Goal: Entertainment & Leisure: Browse casually

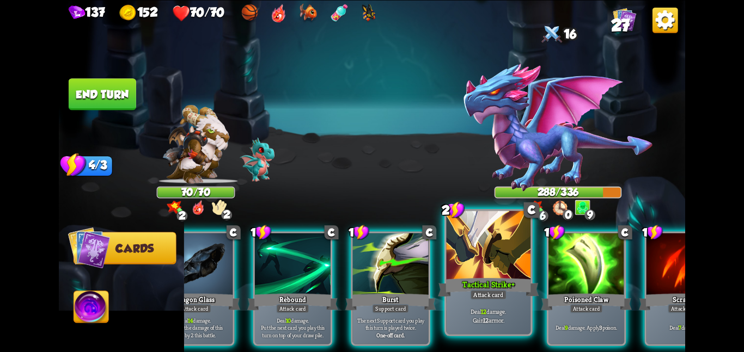
scroll to position [0, 46]
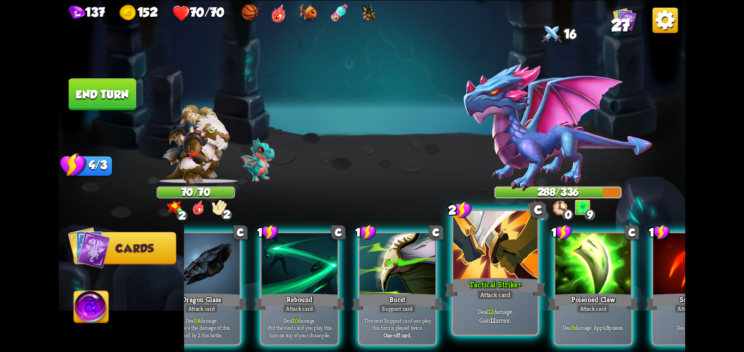
click at [524, 267] on div at bounding box center [495, 246] width 84 height 71
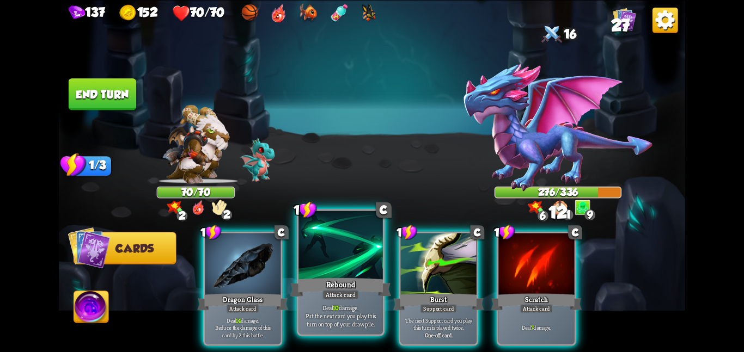
click at [322, 272] on div at bounding box center [340, 246] width 84 height 71
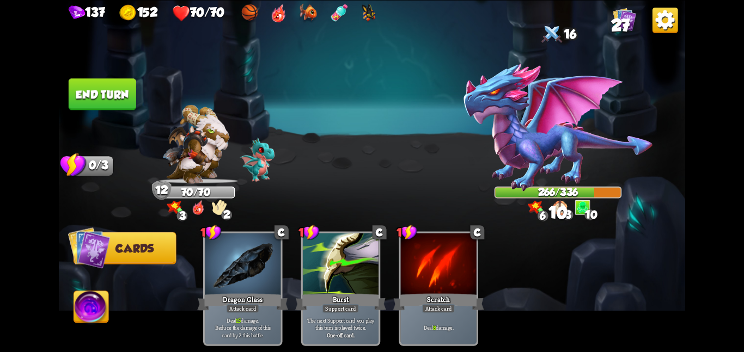
click at [120, 97] on button "End turn" at bounding box center [103, 94] width 68 height 32
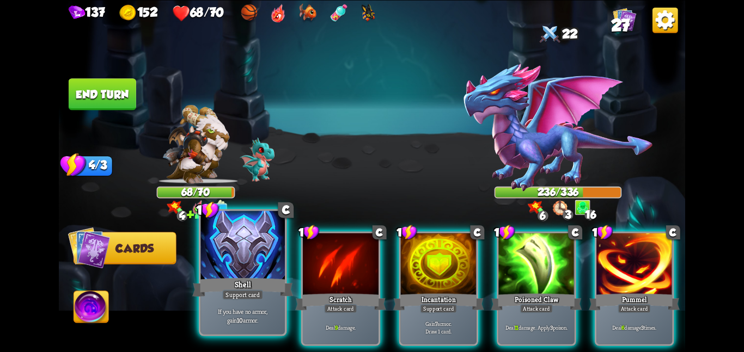
click at [211, 266] on div at bounding box center [242, 246] width 84 height 71
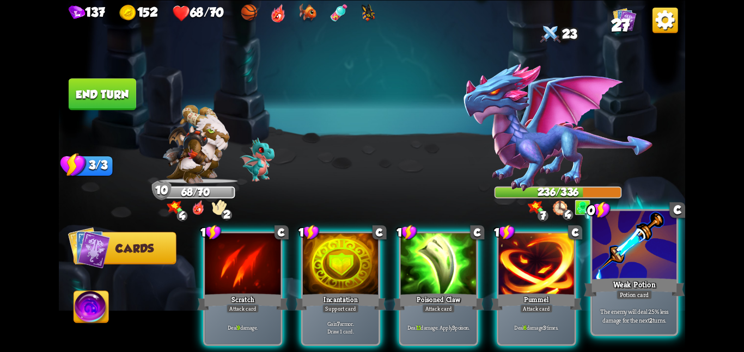
click at [605, 300] on div "The enemy will deal 25% less damage for the next 2 turns." at bounding box center [634, 315] width 84 height 36
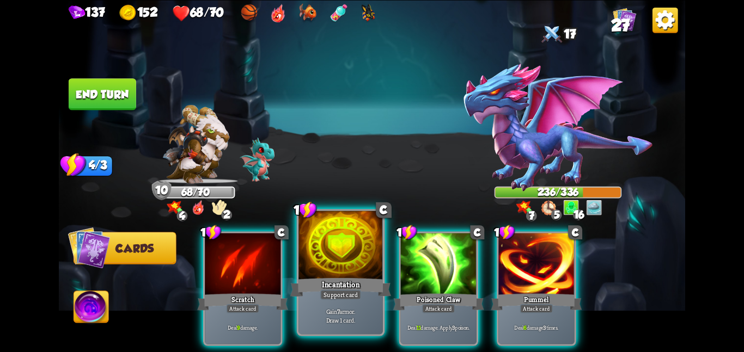
click at [358, 259] on div at bounding box center [340, 246] width 84 height 71
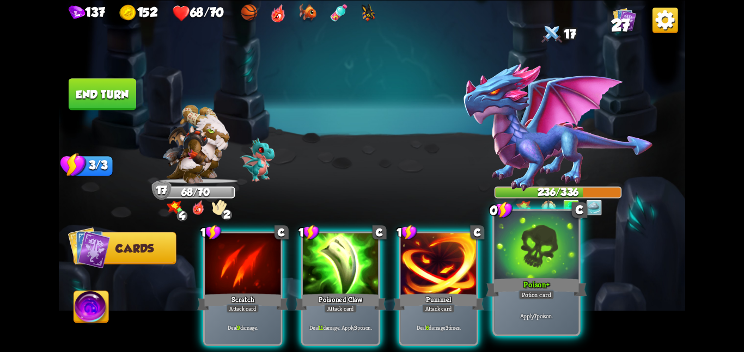
click at [555, 282] on div "Poison +" at bounding box center [536, 287] width 101 height 22
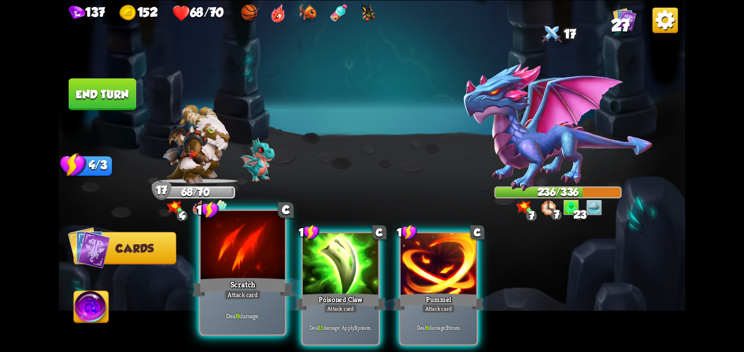
click at [252, 263] on div at bounding box center [242, 246] width 84 height 71
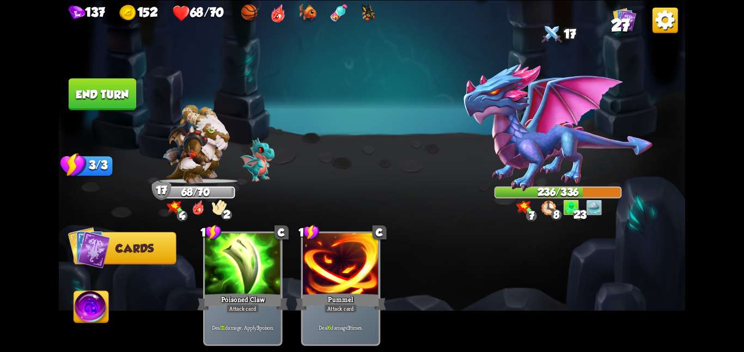
click at [252, 263] on div at bounding box center [243, 265] width 76 height 64
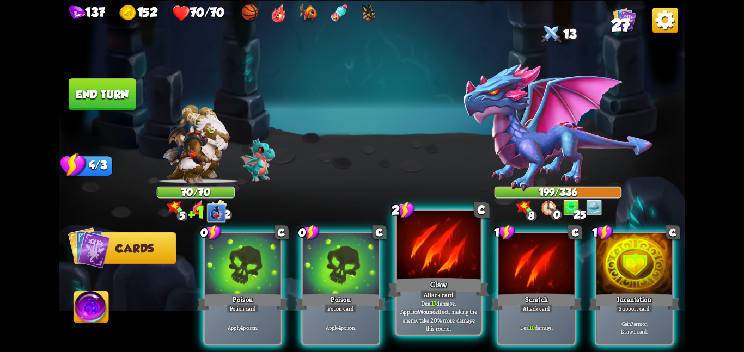
click at [425, 276] on div "Claw" at bounding box center [438, 287] width 101 height 22
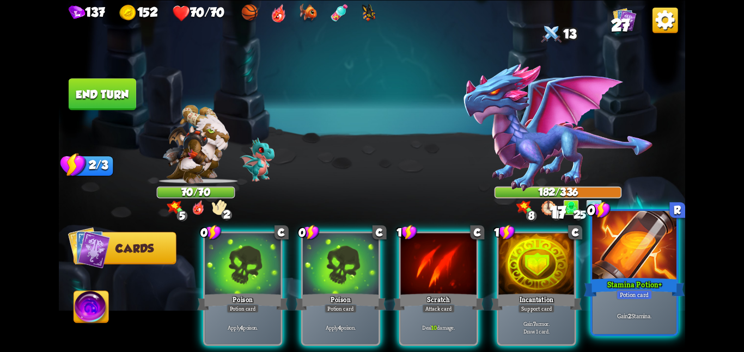
click at [612, 285] on div "Stamina Potion +" at bounding box center [634, 287] width 101 height 22
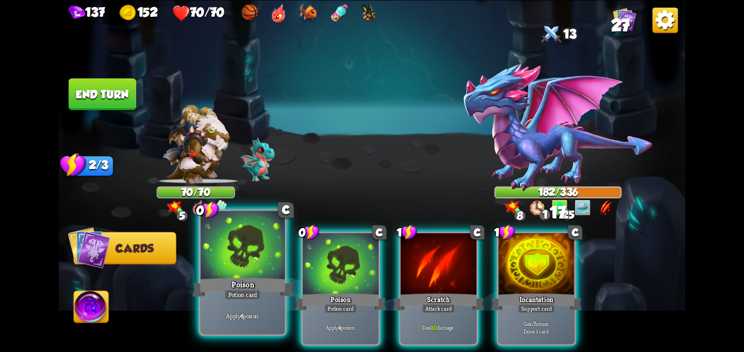
click at [242, 276] on div "Poison" at bounding box center [242, 287] width 101 height 22
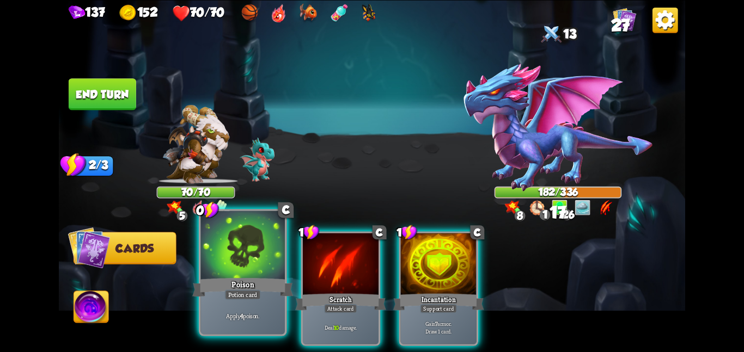
click at [242, 276] on div "Poison" at bounding box center [242, 287] width 101 height 22
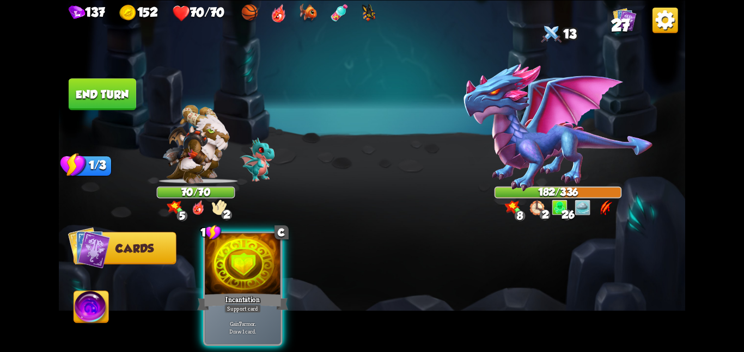
click at [242, 292] on div "Incantation" at bounding box center [242, 302] width 91 height 20
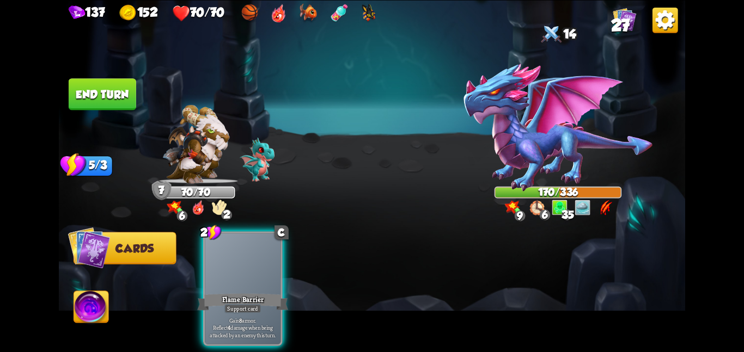
click at [242, 292] on div "Flame Barrier" at bounding box center [242, 302] width 91 height 20
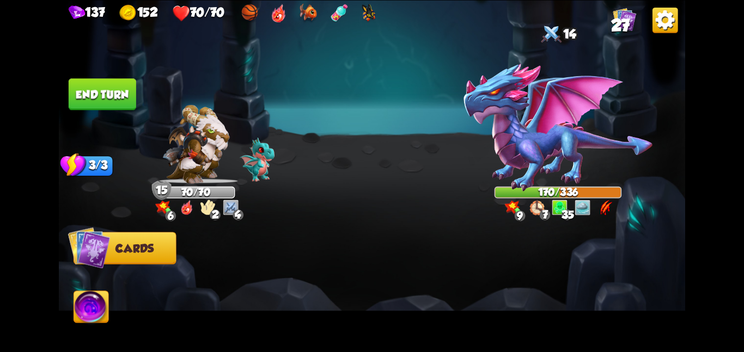
click at [99, 85] on button "End turn" at bounding box center [103, 94] width 68 height 32
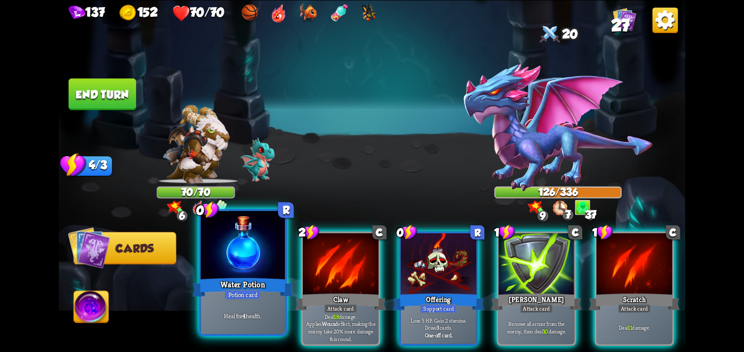
click at [259, 261] on div at bounding box center [242, 246] width 84 height 71
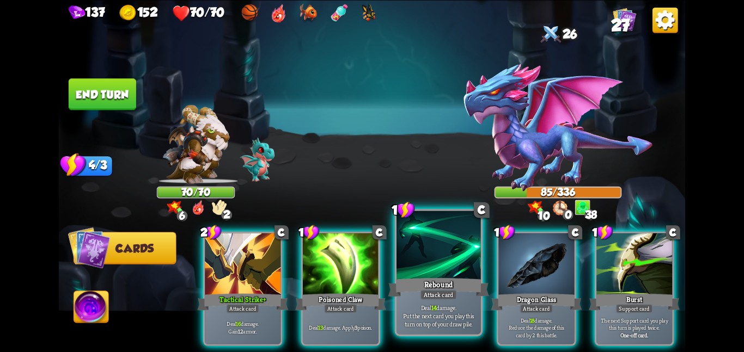
click at [445, 251] on div at bounding box center [439, 246] width 84 height 71
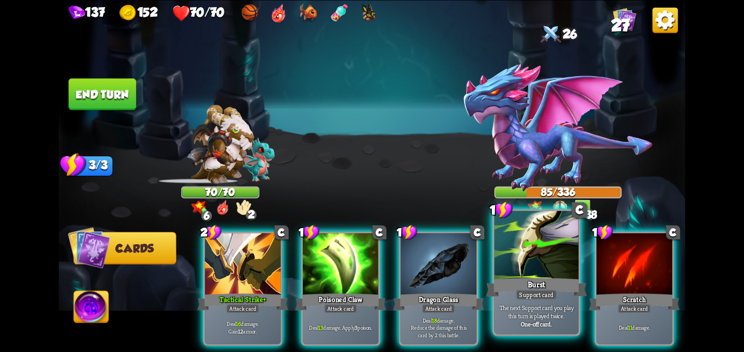
click at [504, 252] on div at bounding box center [537, 246] width 84 height 71
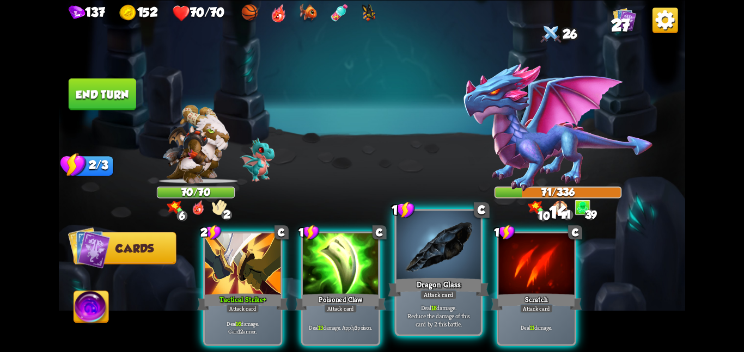
click at [401, 261] on div at bounding box center [439, 246] width 84 height 71
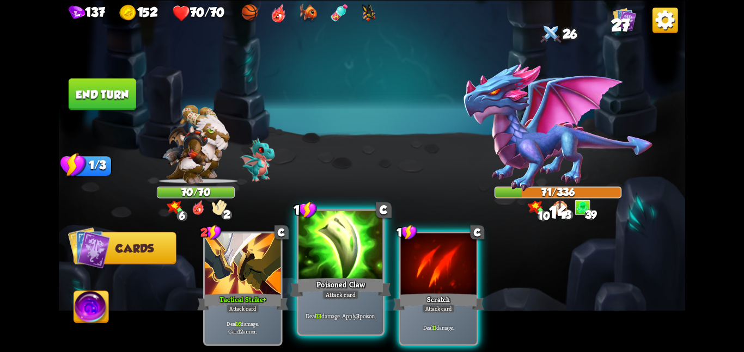
click at [298, 264] on div at bounding box center [340, 246] width 84 height 71
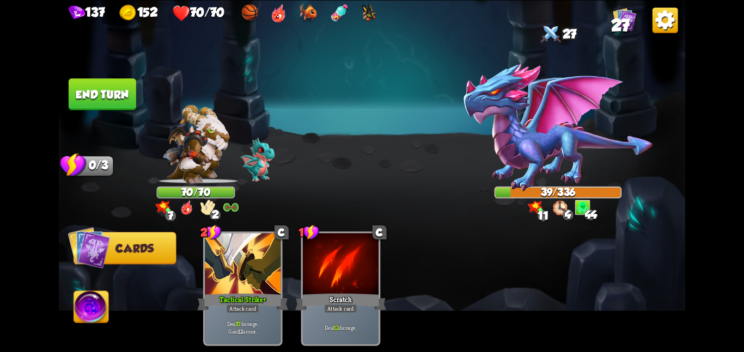
click at [101, 93] on button "End turn" at bounding box center [103, 94] width 68 height 32
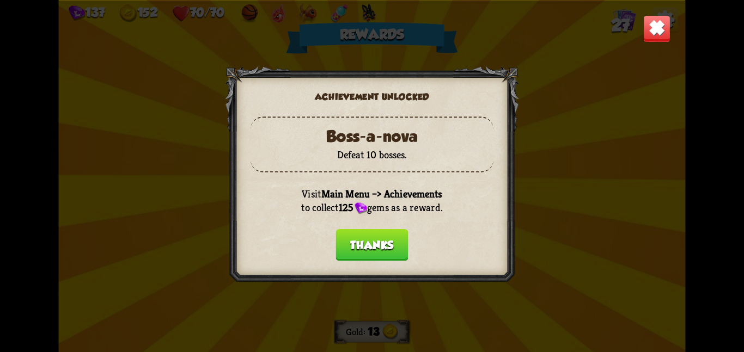
click at [367, 241] on button "Thanks" at bounding box center [372, 245] width 72 height 32
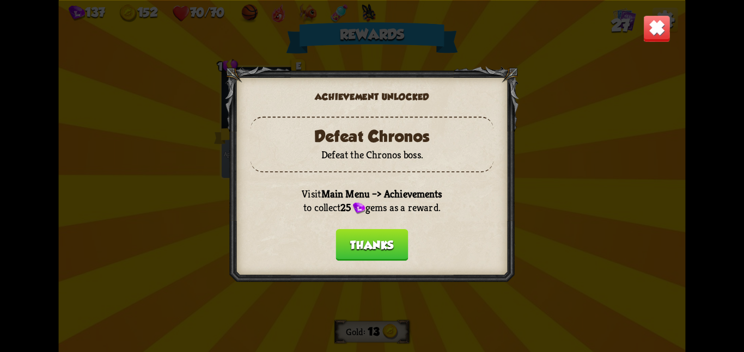
click at [367, 241] on button "Thanks" at bounding box center [372, 245] width 72 height 32
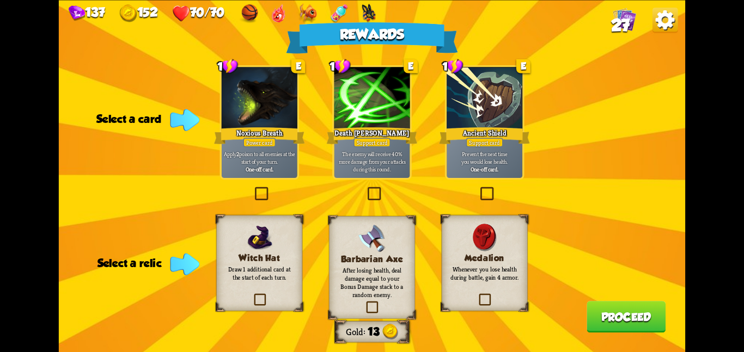
click at [348, 246] on div "Barbarian Axe After losing health, deal damage equal to your Bonus Damage stack…" at bounding box center [372, 267] width 86 height 103
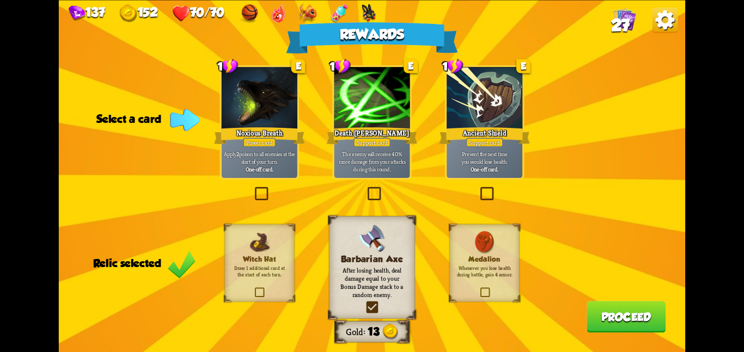
click at [360, 101] on div at bounding box center [372, 99] width 76 height 64
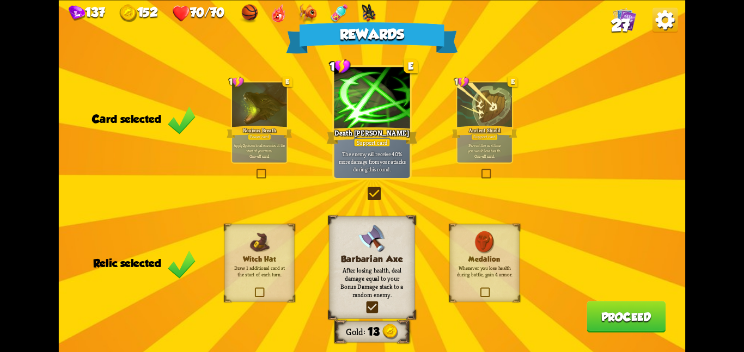
click at [593, 309] on button "Proceed" at bounding box center [626, 317] width 79 height 32
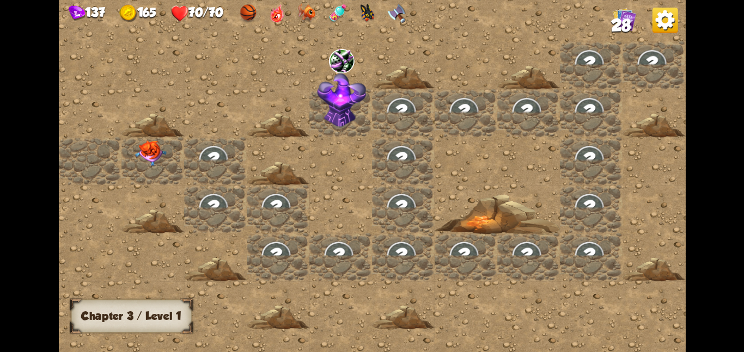
click at [144, 142] on img at bounding box center [151, 153] width 32 height 26
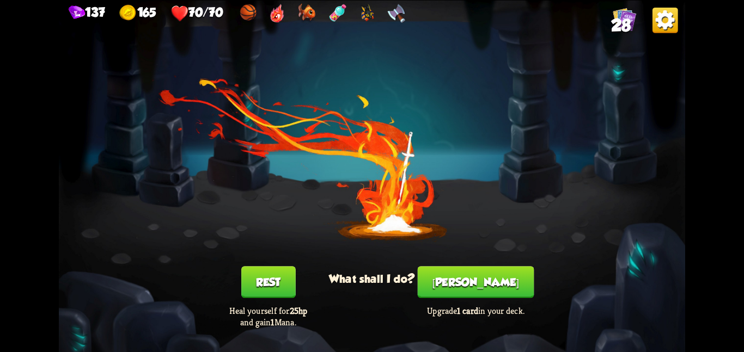
click at [449, 292] on button "[PERSON_NAME]" at bounding box center [476, 282] width 117 height 32
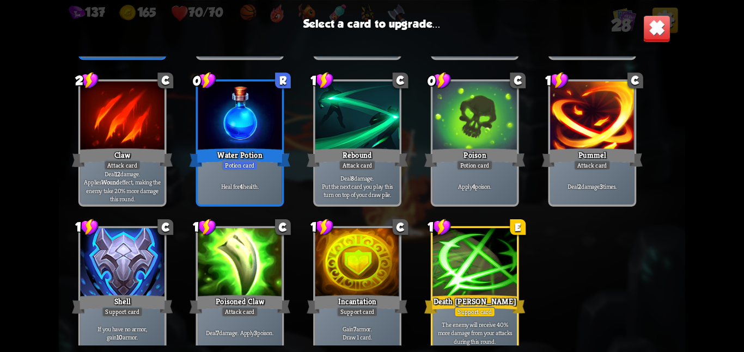
scroll to position [506, 0]
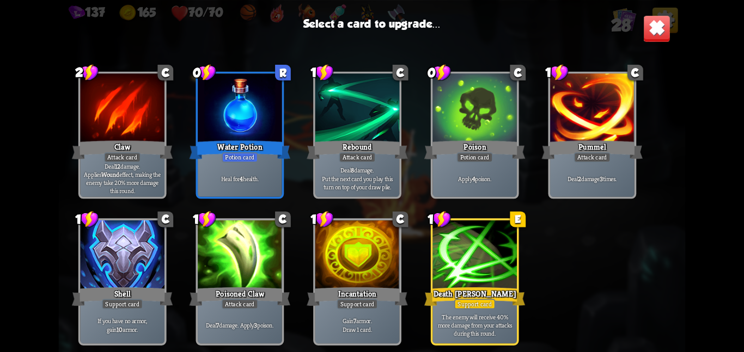
click at [449, 292] on div "Death [PERSON_NAME]" at bounding box center [474, 296] width 101 height 22
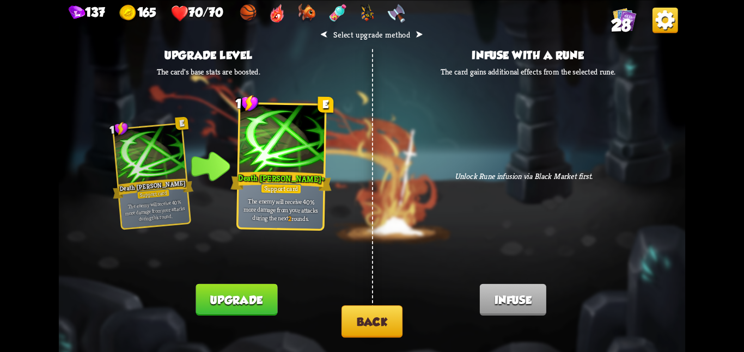
click at [231, 298] on button "Upgrade" at bounding box center [237, 300] width 82 height 32
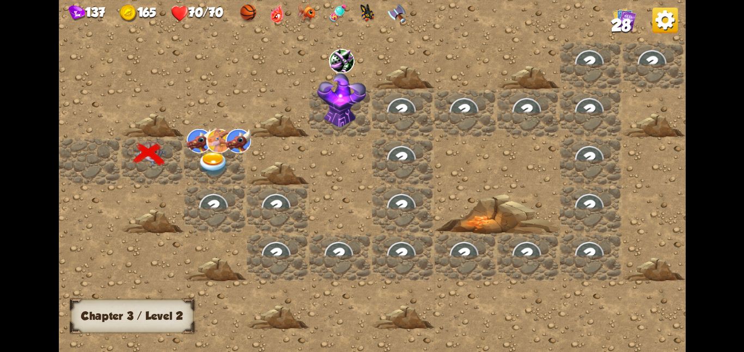
click at [236, 154] on div at bounding box center [215, 161] width 63 height 48
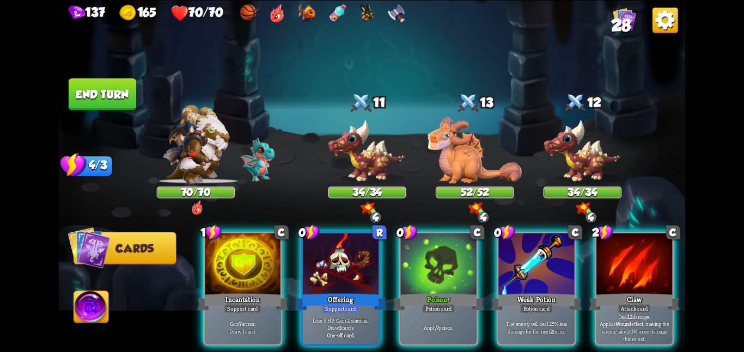
click at [398, 278] on div "1 C Incantation Support card Gain 7 armor. Draw 1 card. 0 R Offering Support ca…" at bounding box center [434, 274] width 501 height 157
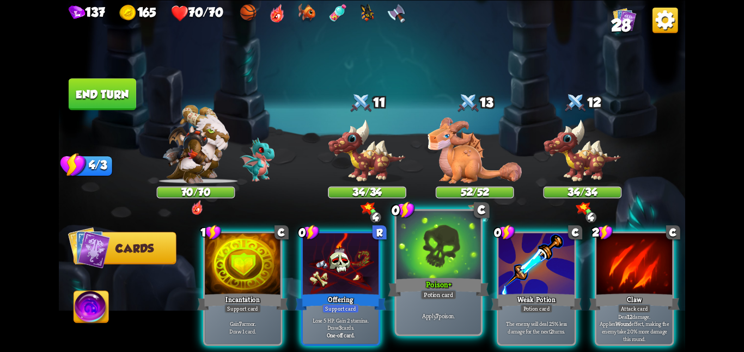
click at [420, 264] on div at bounding box center [439, 246] width 84 height 71
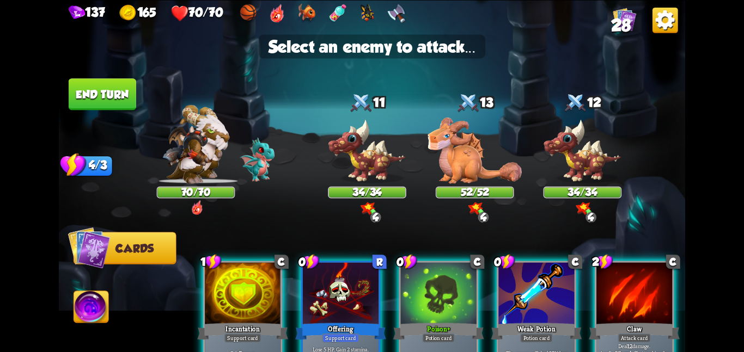
click at [385, 185] on img at bounding box center [372, 176] width 626 height 352
click at [371, 168] on img at bounding box center [367, 151] width 78 height 65
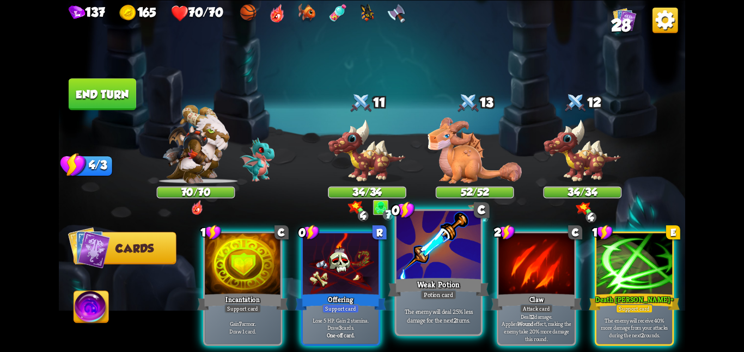
click at [403, 240] on div at bounding box center [439, 246] width 84 height 71
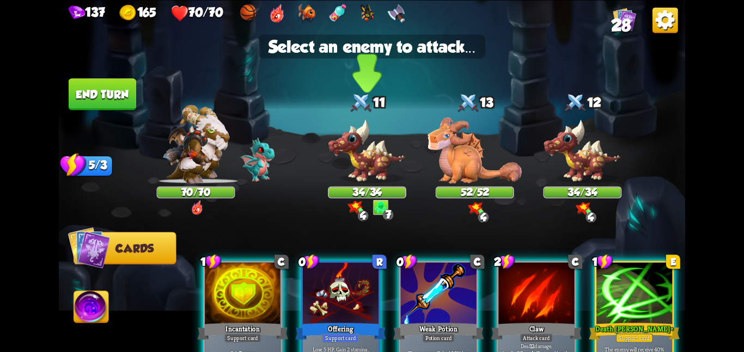
click at [369, 157] on img at bounding box center [367, 151] width 78 height 65
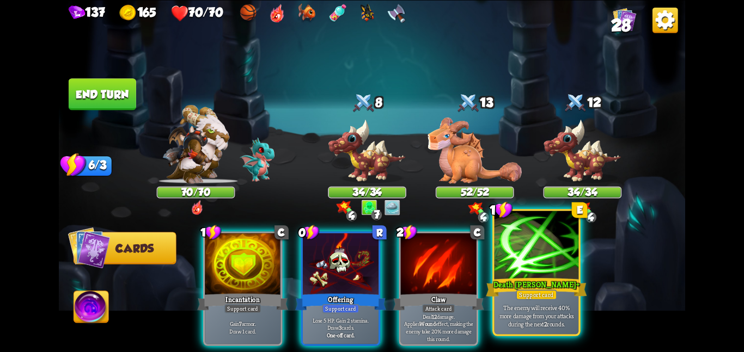
click at [517, 253] on div at bounding box center [537, 246] width 84 height 71
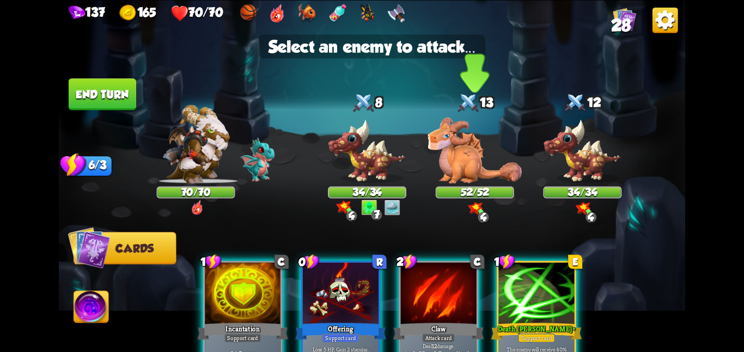
click at [443, 157] on img at bounding box center [475, 150] width 94 height 66
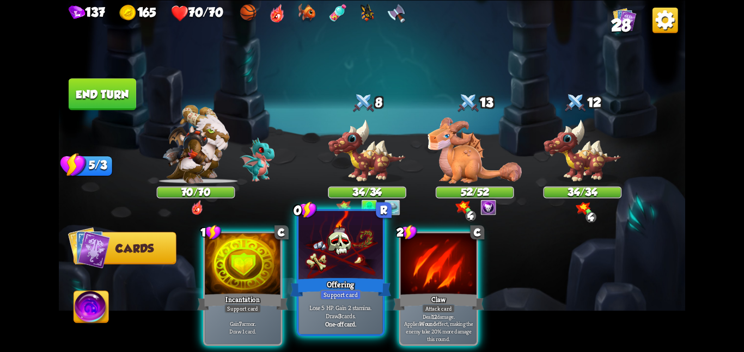
click at [357, 251] on div at bounding box center [340, 246] width 84 height 71
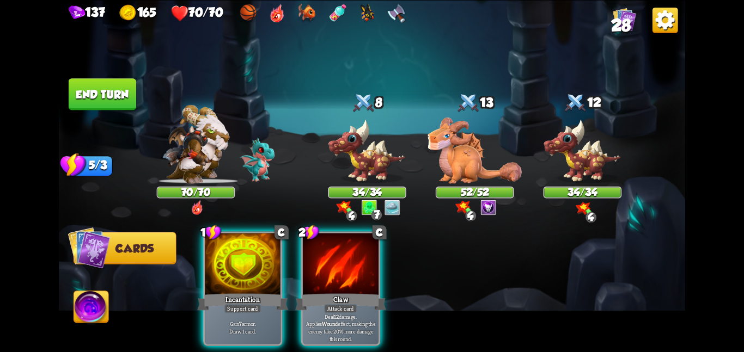
click at [357, 251] on div at bounding box center [341, 265] width 76 height 64
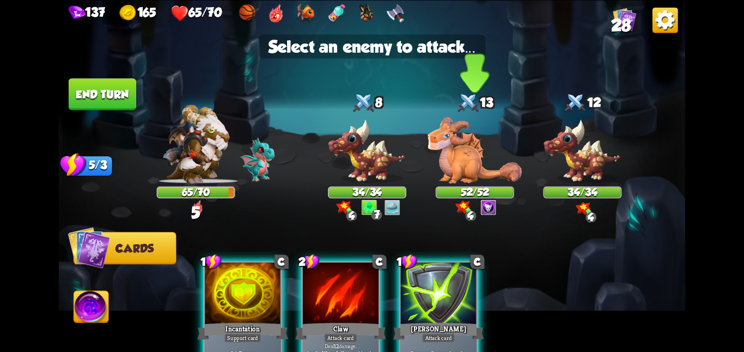
click at [499, 160] on img at bounding box center [475, 150] width 94 height 66
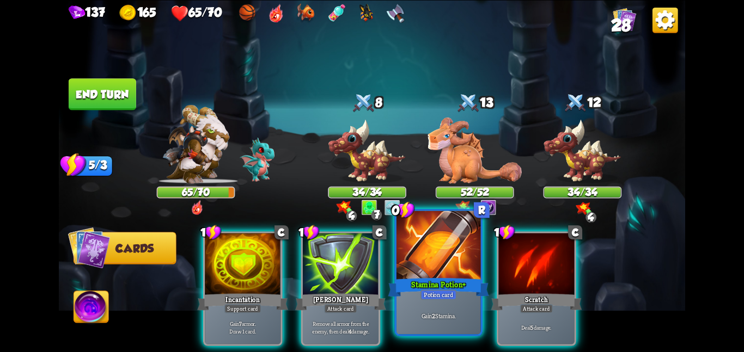
click at [410, 264] on div at bounding box center [439, 246] width 84 height 71
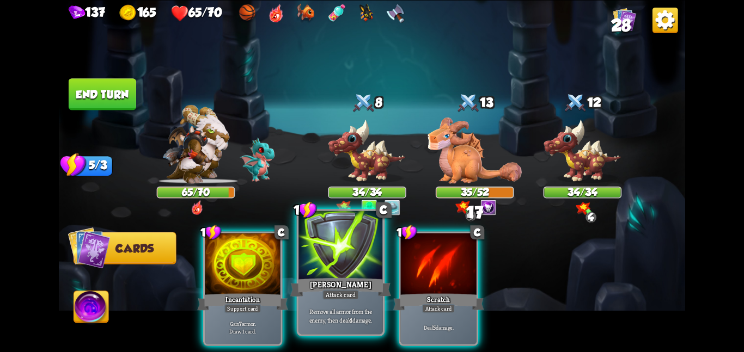
click at [341, 262] on div at bounding box center [340, 246] width 84 height 71
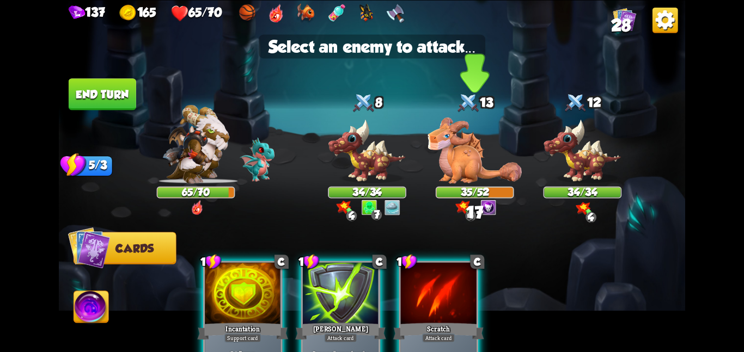
click at [480, 170] on img at bounding box center [475, 150] width 94 height 66
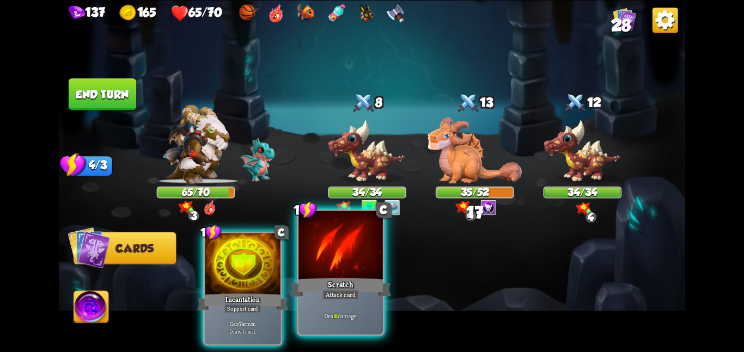
click at [328, 270] on div at bounding box center [340, 246] width 84 height 71
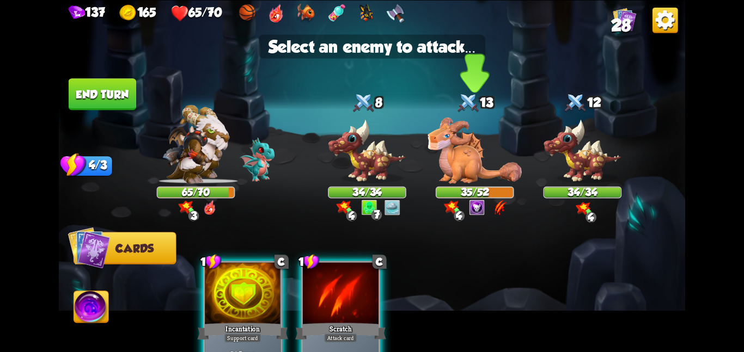
click at [469, 187] on div "35/52" at bounding box center [475, 192] width 76 height 10
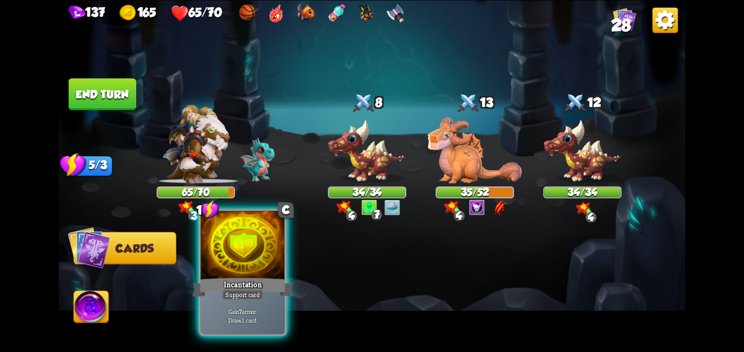
click at [239, 256] on div at bounding box center [242, 246] width 84 height 71
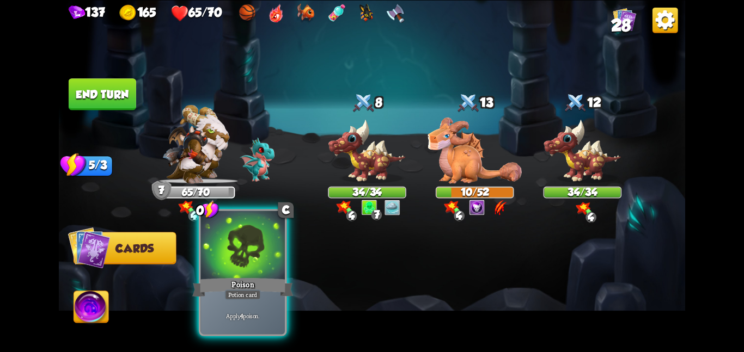
click at [259, 252] on div at bounding box center [242, 246] width 84 height 71
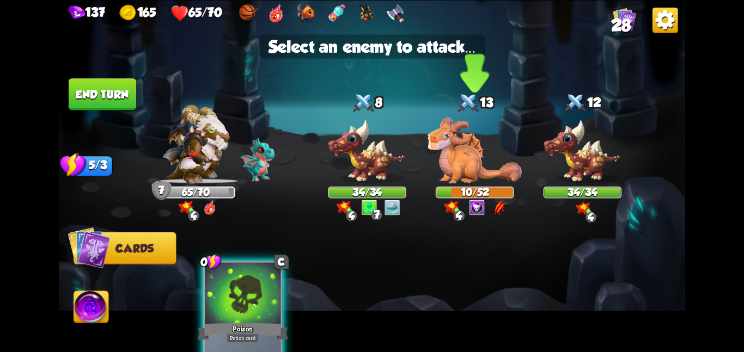
click at [460, 145] on img at bounding box center [475, 150] width 94 height 66
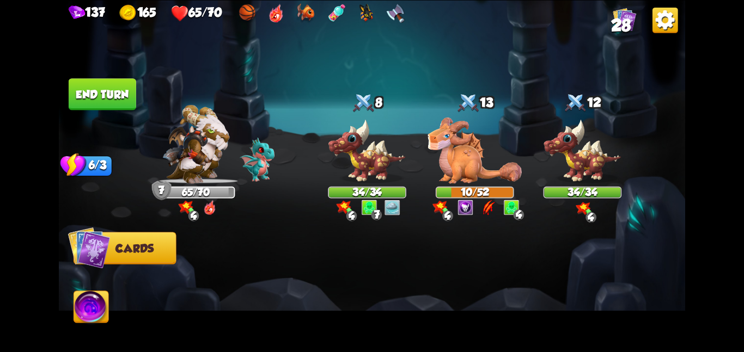
click at [93, 298] on img at bounding box center [91, 308] width 35 height 35
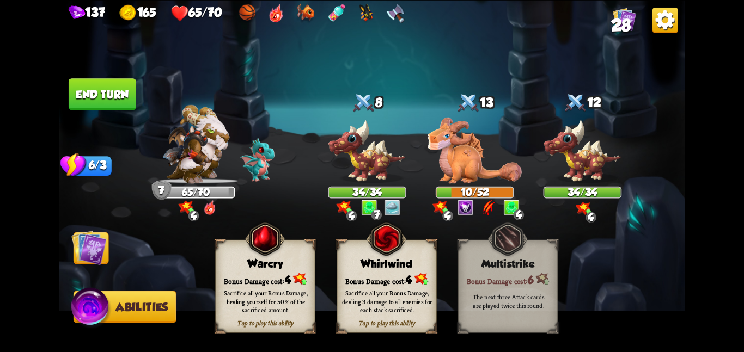
click at [387, 254] on img at bounding box center [386, 238] width 40 height 41
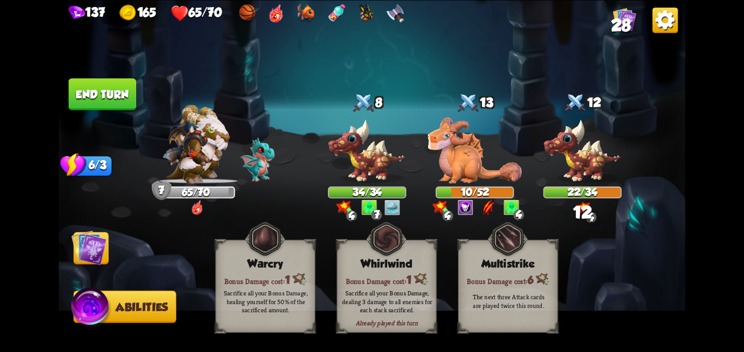
click at [82, 236] on img at bounding box center [88, 247] width 35 height 35
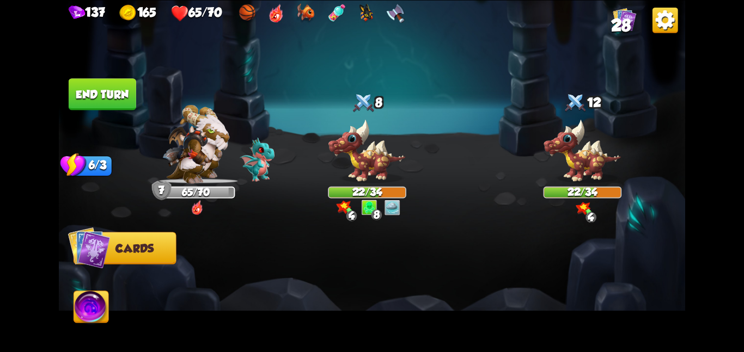
click at [111, 93] on button "End turn" at bounding box center [103, 94] width 68 height 32
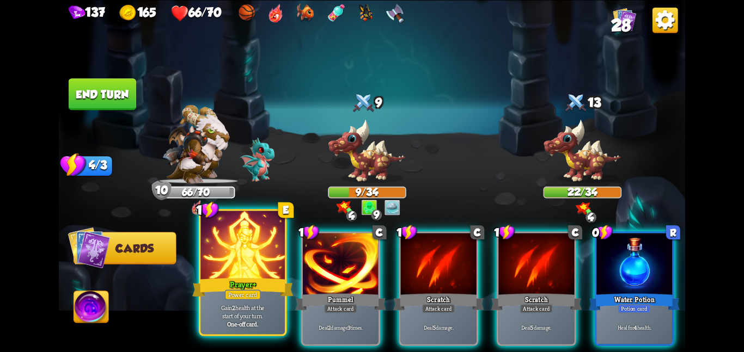
click at [241, 260] on div at bounding box center [242, 246] width 84 height 71
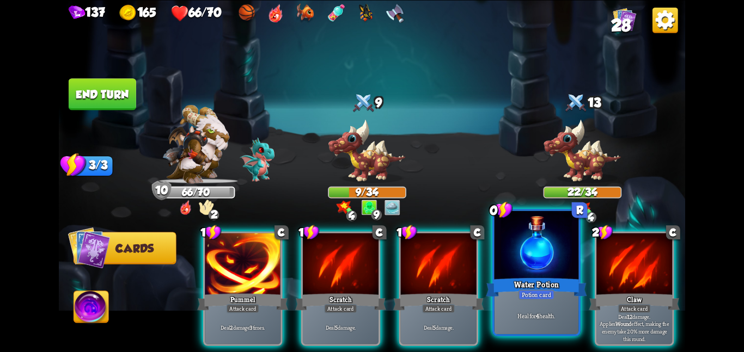
click at [505, 264] on div at bounding box center [537, 246] width 84 height 71
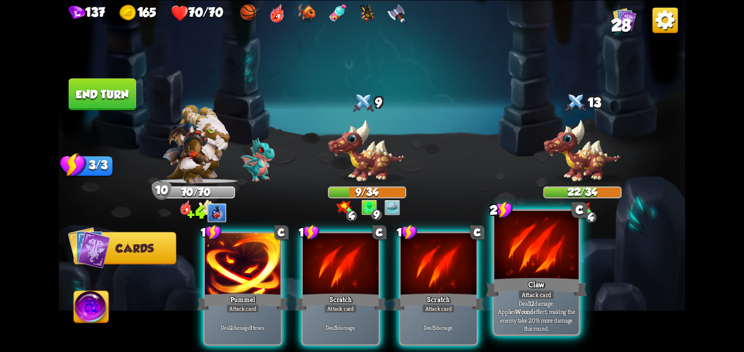
click at [509, 263] on div at bounding box center [537, 246] width 84 height 71
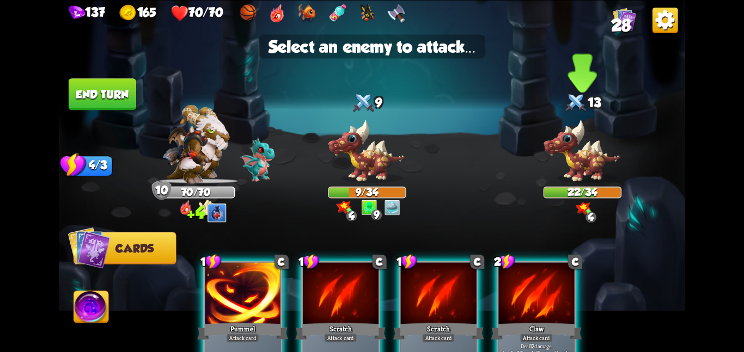
click at [590, 145] on img at bounding box center [583, 151] width 78 height 65
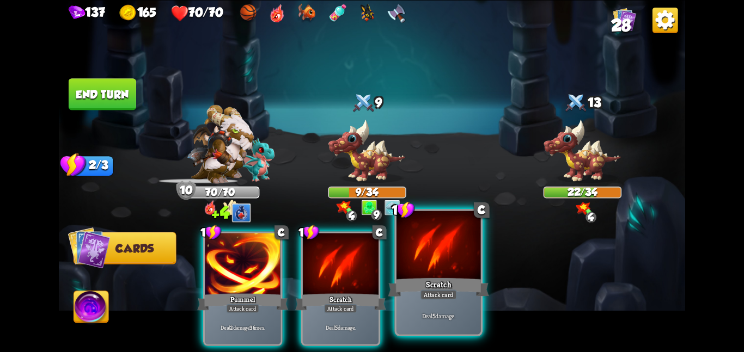
click at [431, 285] on div "Scratch" at bounding box center [438, 287] width 101 height 22
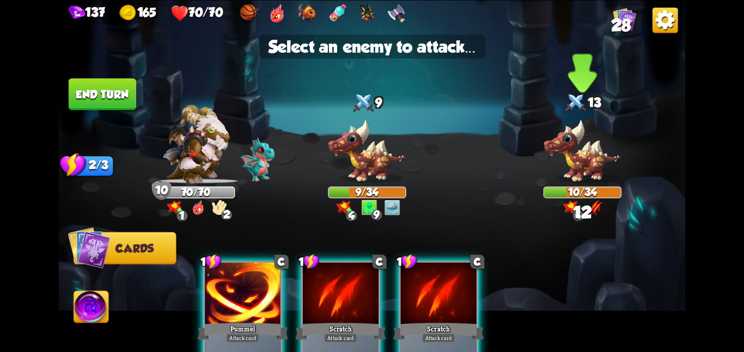
click at [558, 157] on img at bounding box center [583, 151] width 78 height 65
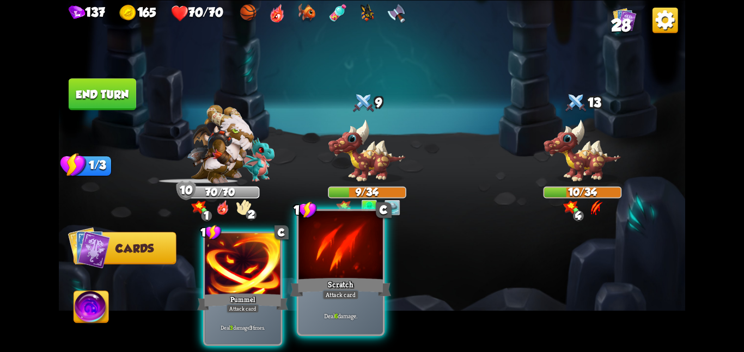
click at [359, 243] on div at bounding box center [340, 246] width 84 height 71
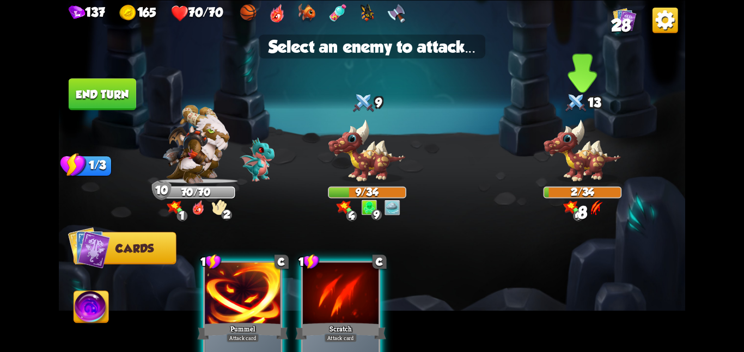
click at [552, 174] on img at bounding box center [583, 151] width 78 height 65
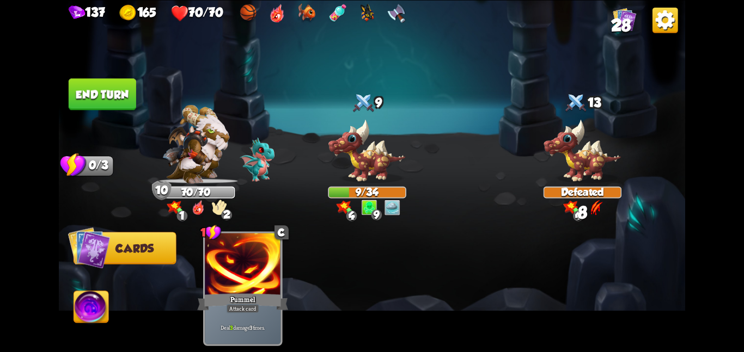
click at [132, 87] on button "End turn" at bounding box center [103, 94] width 68 height 32
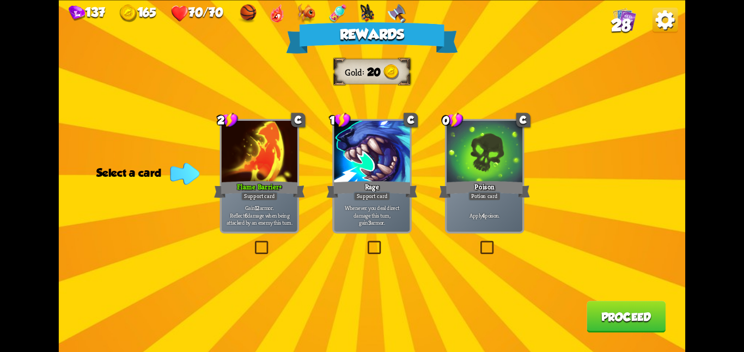
click at [459, 210] on div "Apply 4 poison." at bounding box center [485, 215] width 76 height 33
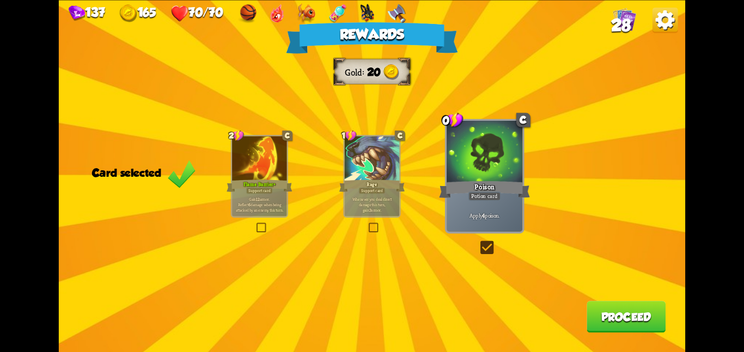
click at [587, 308] on button "Proceed" at bounding box center [626, 317] width 79 height 32
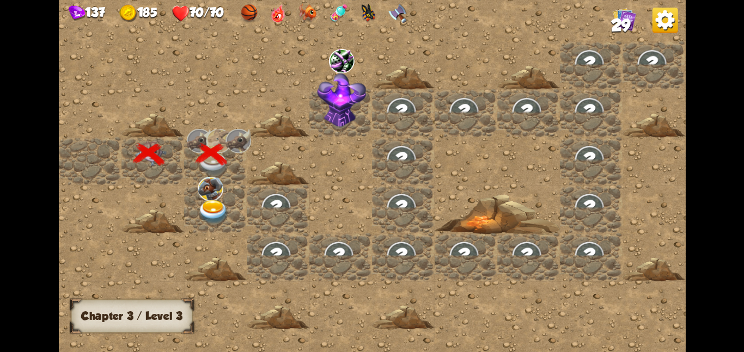
click at [214, 225] on div at bounding box center [215, 209] width 63 height 48
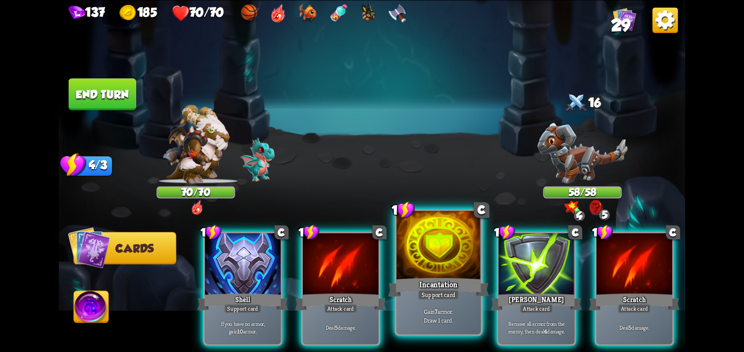
scroll to position [0, 103]
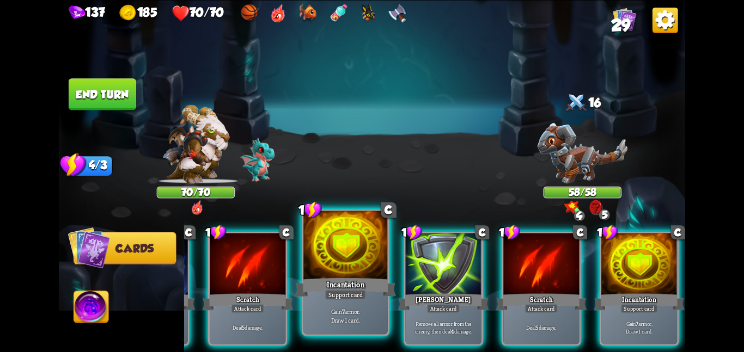
click at [330, 277] on div "Incantation" at bounding box center [345, 287] width 101 height 22
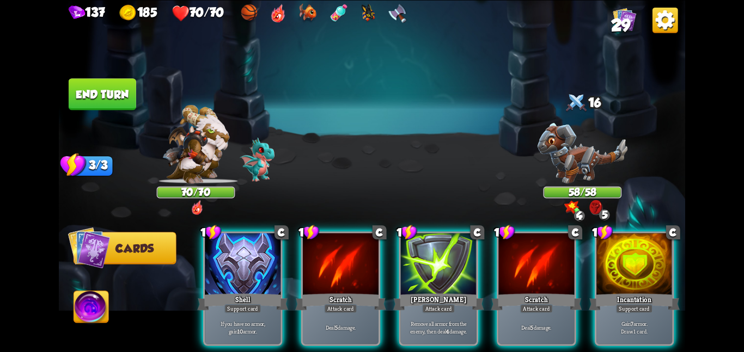
scroll to position [0, 0]
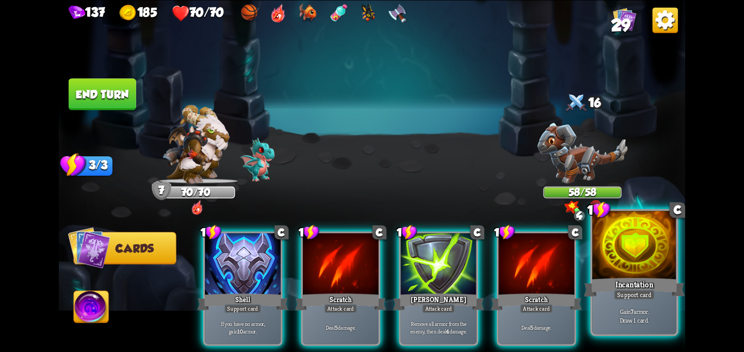
click at [629, 239] on div at bounding box center [634, 246] width 84 height 71
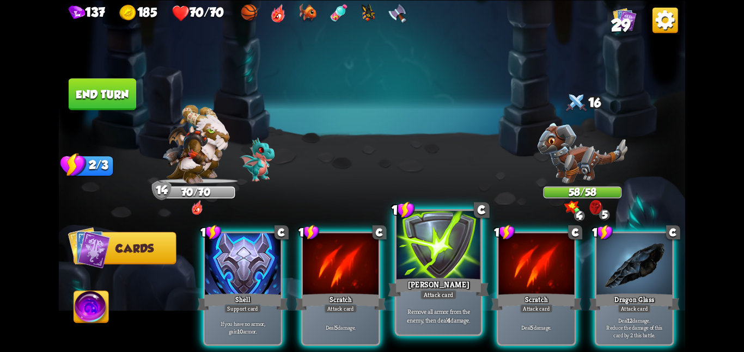
scroll to position [0, 103]
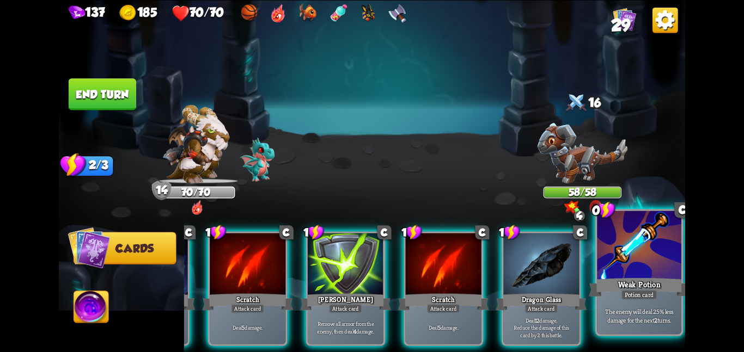
click at [682, 285] on div "Weak Potion" at bounding box center [639, 287] width 101 height 22
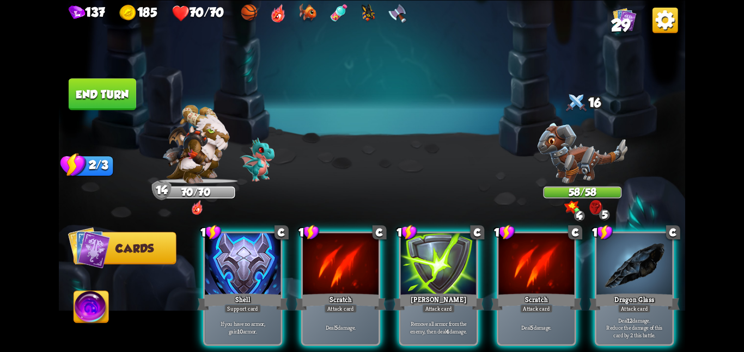
scroll to position [0, 0]
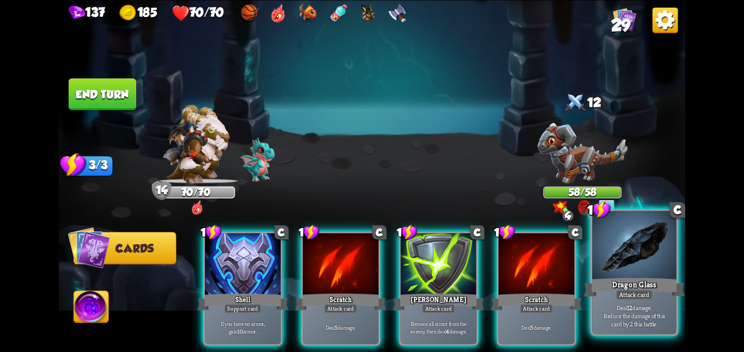
click at [615, 272] on div at bounding box center [634, 246] width 84 height 71
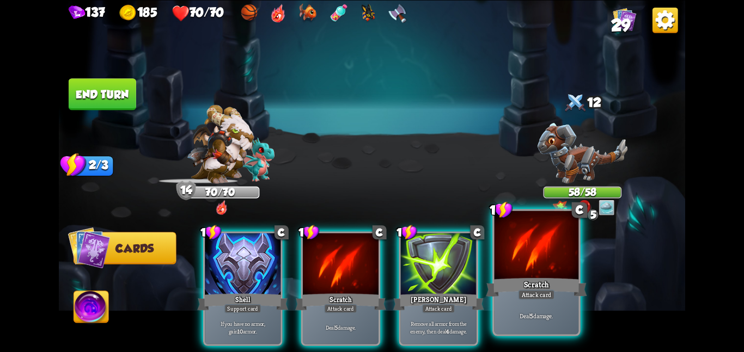
click at [534, 269] on div at bounding box center [537, 246] width 84 height 71
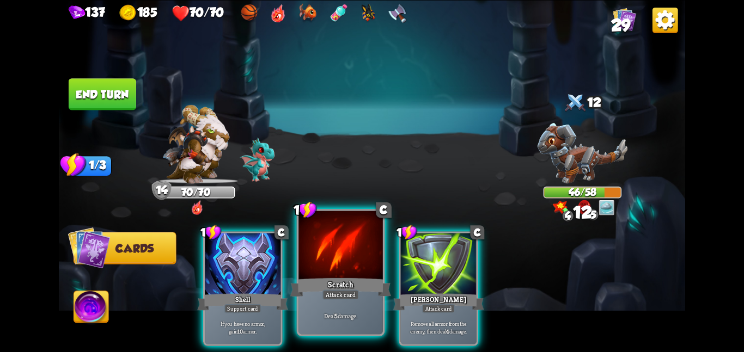
click at [344, 245] on div at bounding box center [340, 246] width 84 height 71
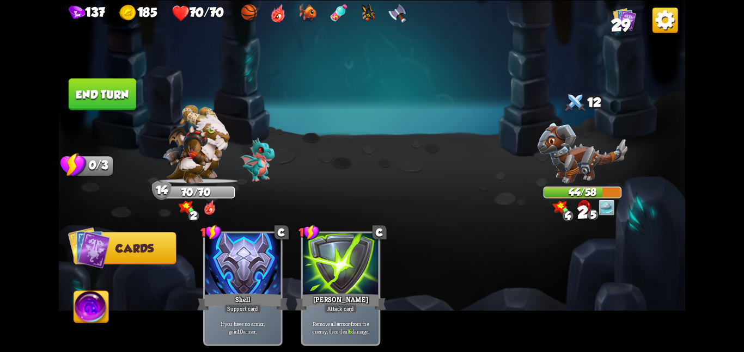
click at [104, 88] on button "End turn" at bounding box center [103, 94] width 68 height 32
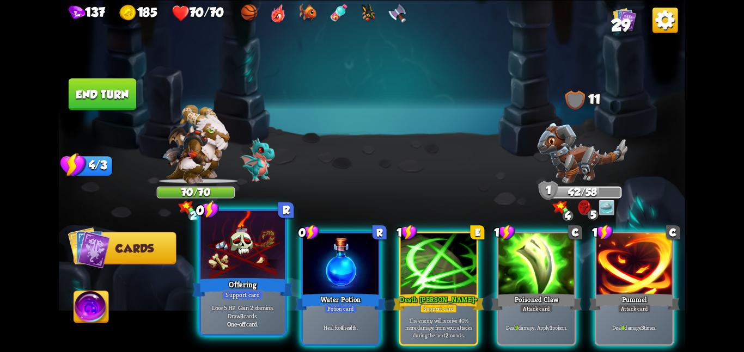
click at [215, 259] on div at bounding box center [242, 246] width 84 height 71
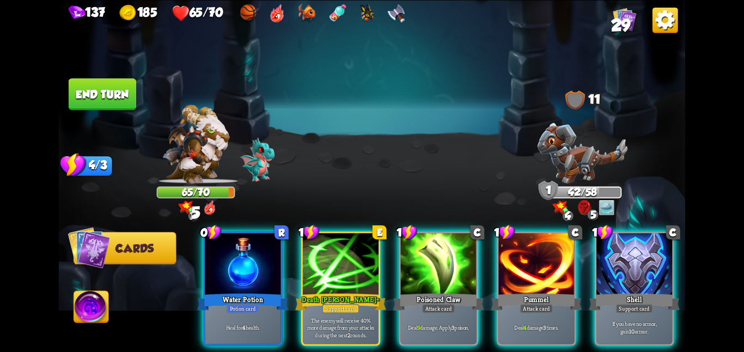
click at [215, 259] on div at bounding box center [243, 265] width 76 height 64
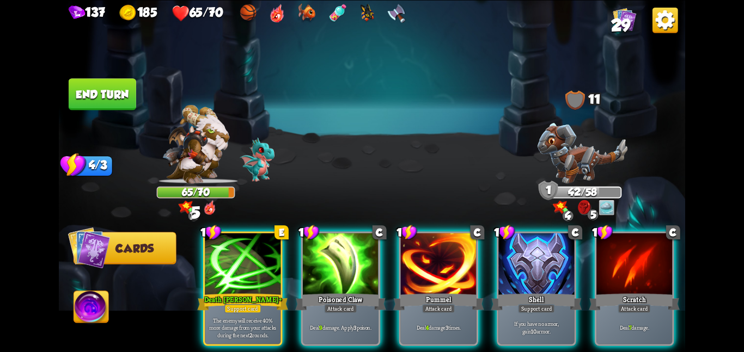
click at [215, 259] on div at bounding box center [243, 265] width 76 height 64
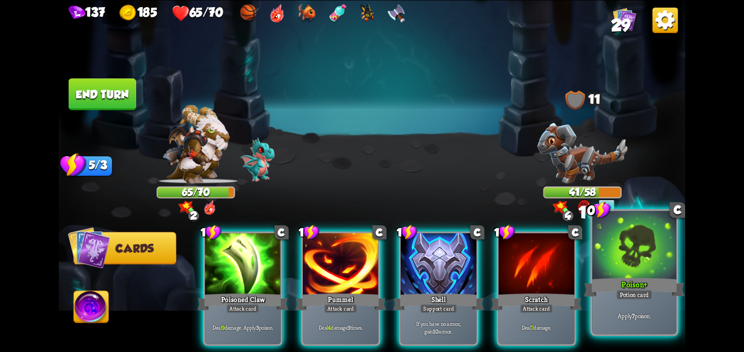
click at [601, 264] on div at bounding box center [634, 246] width 84 height 71
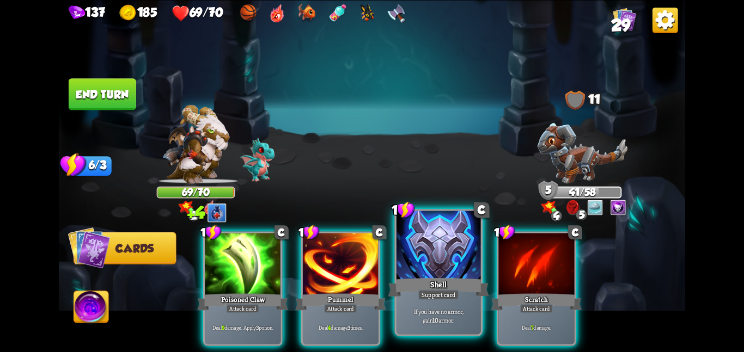
click at [466, 257] on div at bounding box center [439, 246] width 84 height 71
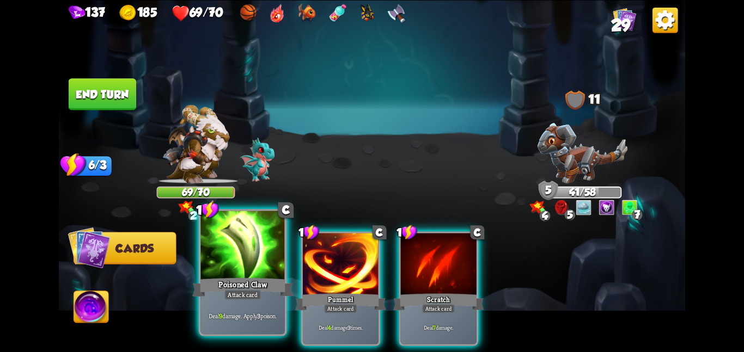
click at [242, 266] on div at bounding box center [242, 246] width 84 height 71
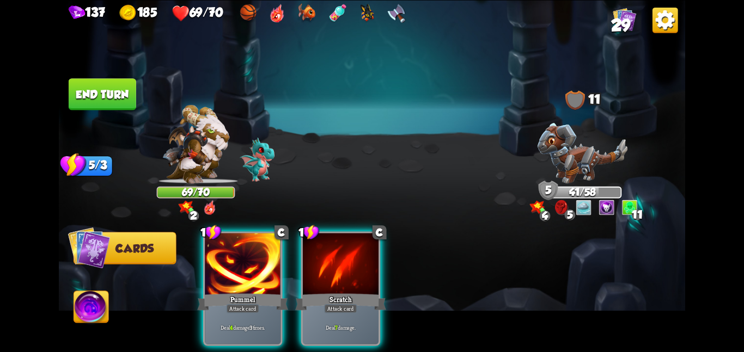
click at [242, 266] on div at bounding box center [243, 265] width 76 height 64
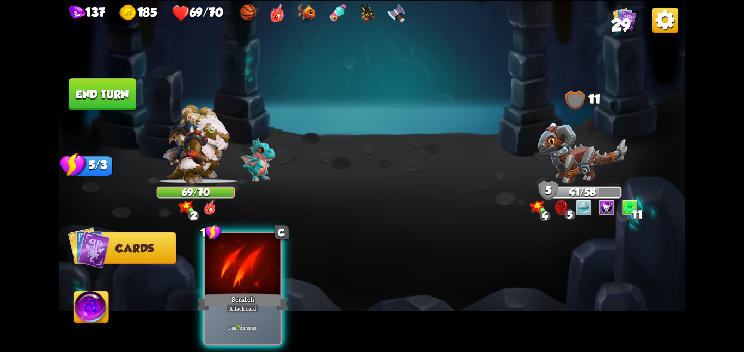
click at [242, 266] on div at bounding box center [243, 265] width 76 height 64
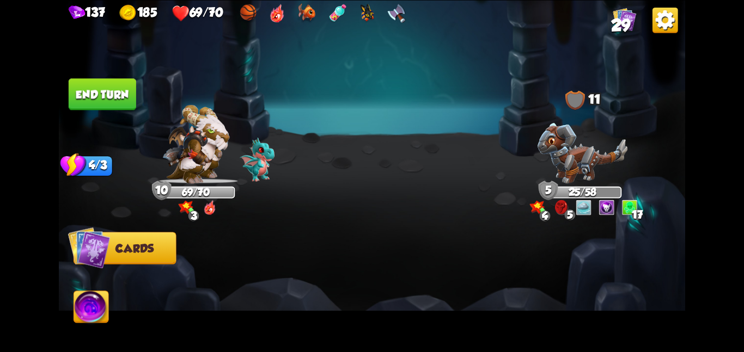
click at [112, 94] on button "End turn" at bounding box center [103, 94] width 68 height 32
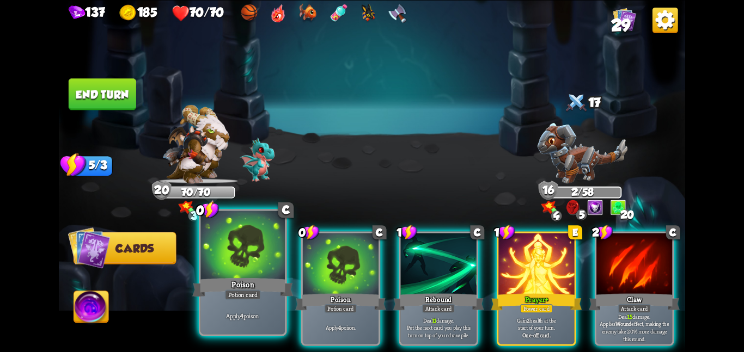
click at [251, 291] on div "Potion card" at bounding box center [243, 295] width 36 height 10
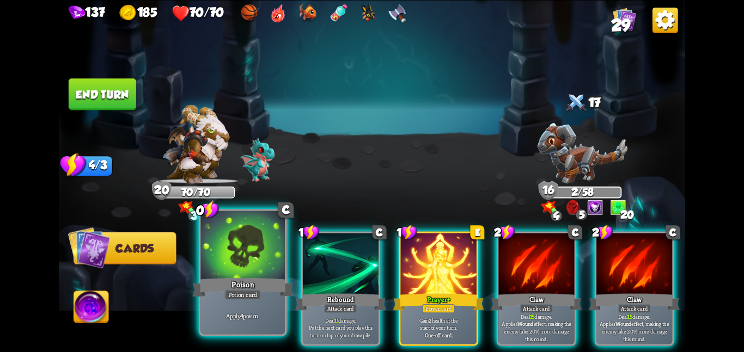
click at [251, 291] on div "Potion card" at bounding box center [243, 295] width 36 height 10
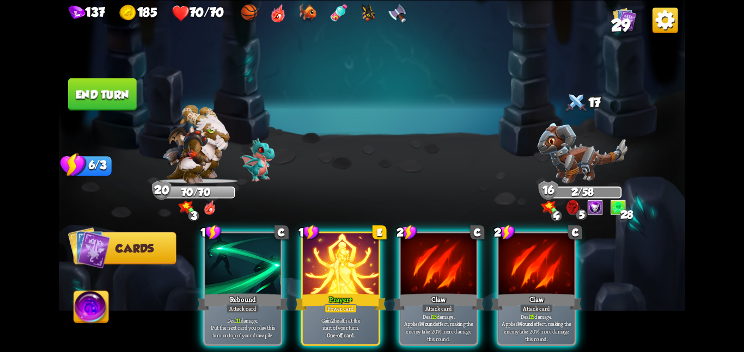
click at [111, 76] on img at bounding box center [372, 176] width 626 height 352
click at [113, 79] on button "End turn" at bounding box center [103, 94] width 68 height 32
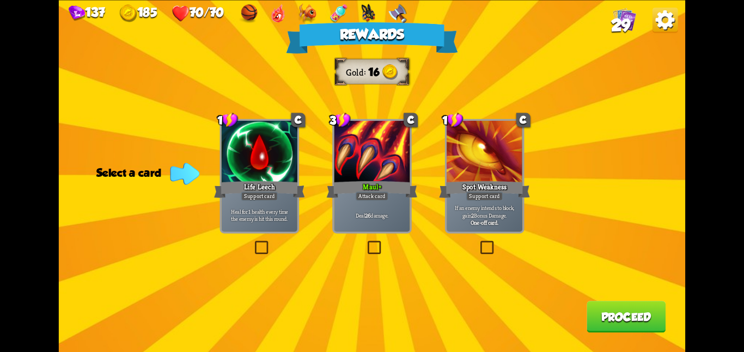
click at [387, 202] on div "Deal 26 damage." at bounding box center [372, 215] width 76 height 33
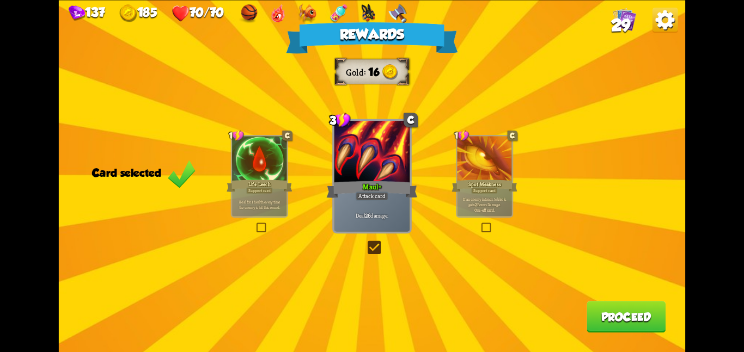
click at [596, 308] on button "Proceed" at bounding box center [626, 317] width 79 height 32
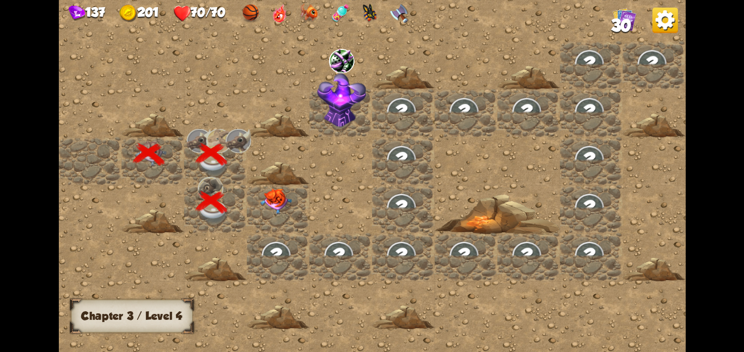
click at [269, 198] on img at bounding box center [276, 201] width 32 height 26
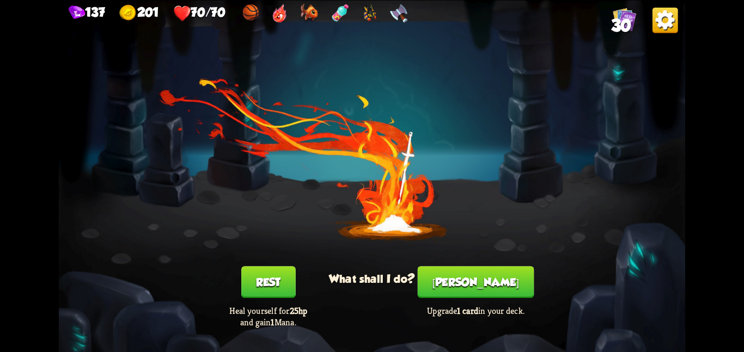
click at [497, 297] on button "[PERSON_NAME]" at bounding box center [476, 282] width 117 height 32
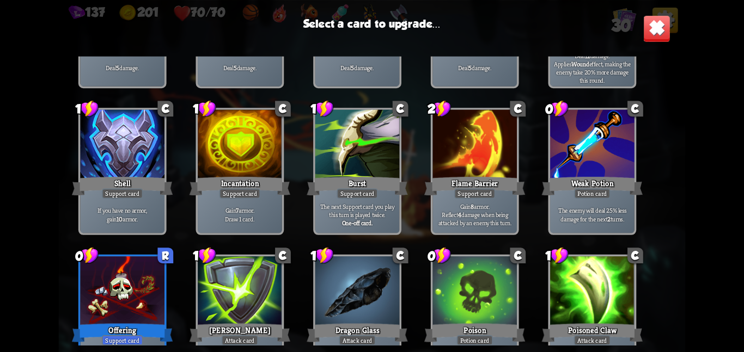
scroll to position [131, 0]
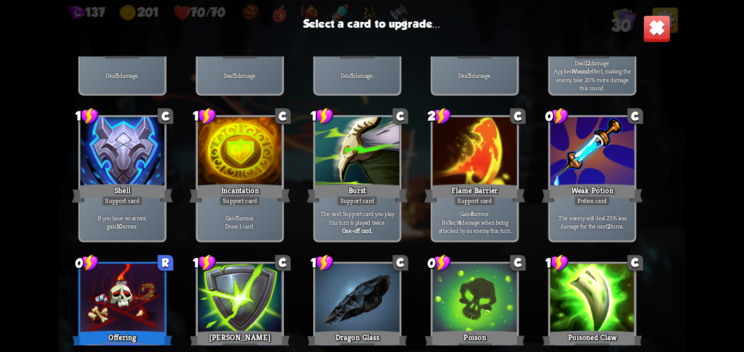
click at [345, 175] on div at bounding box center [357, 152] width 84 height 71
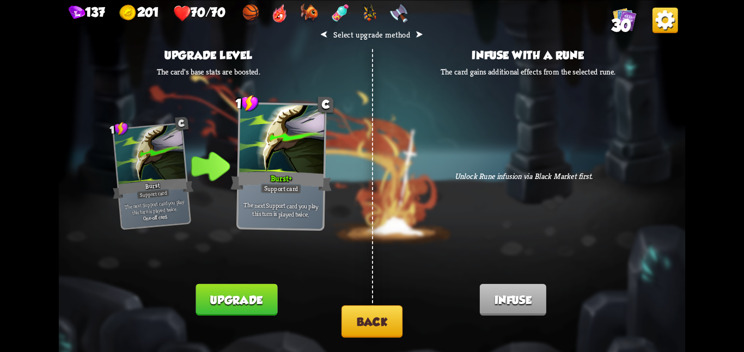
click at [371, 327] on button "Back" at bounding box center [372, 322] width 61 height 32
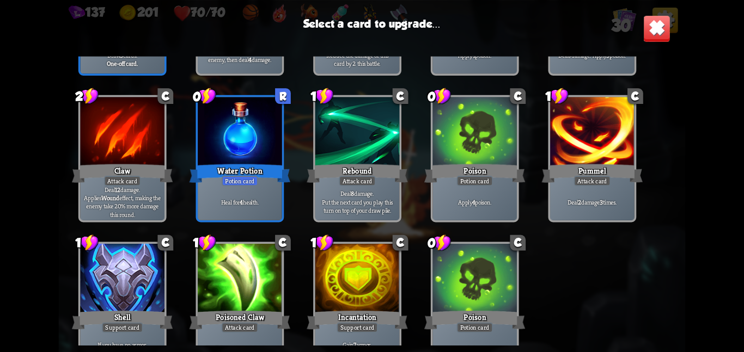
scroll to position [506, 0]
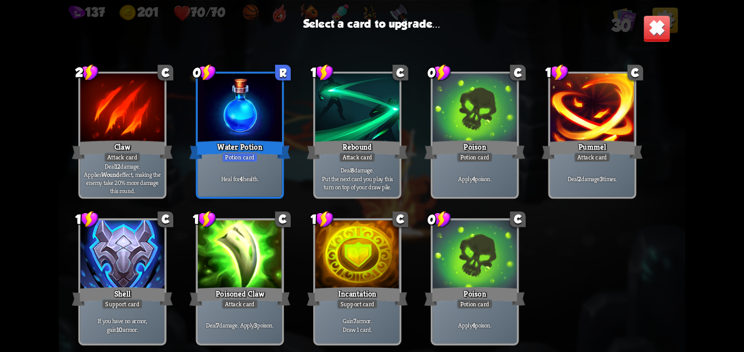
click at [452, 282] on div at bounding box center [474, 256] width 84 height 71
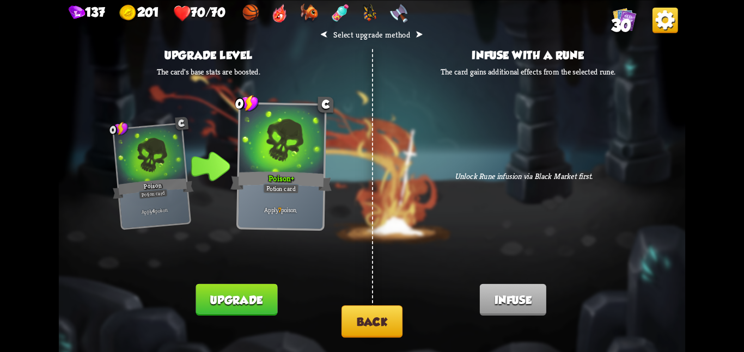
click at [270, 295] on button "Upgrade" at bounding box center [237, 300] width 82 height 32
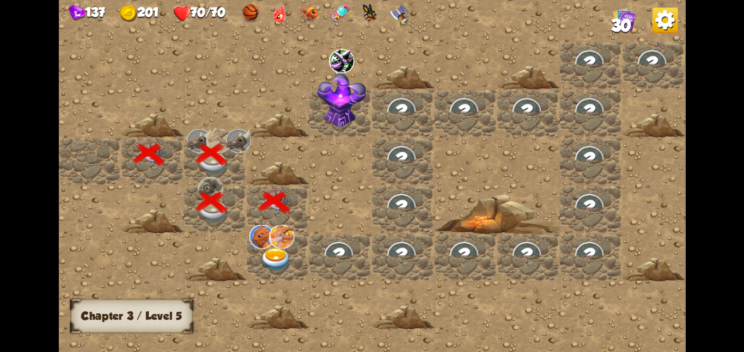
click at [258, 264] on div at bounding box center [278, 257] width 63 height 48
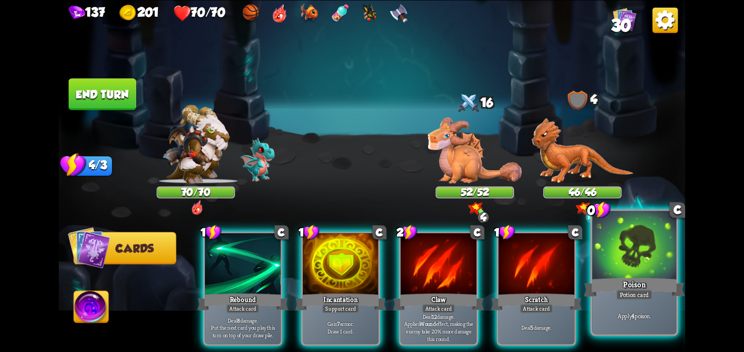
click at [620, 277] on div "Poison" at bounding box center [634, 287] width 101 height 22
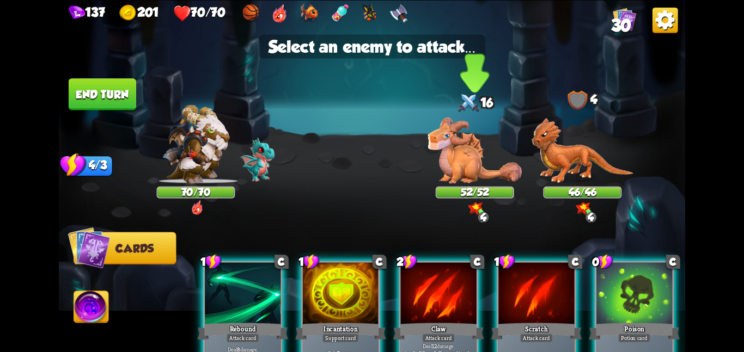
click at [472, 170] on img at bounding box center [475, 150] width 94 height 66
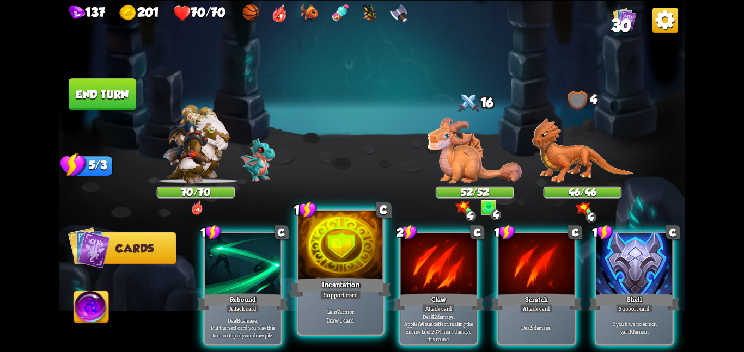
click at [365, 261] on div at bounding box center [340, 246] width 84 height 71
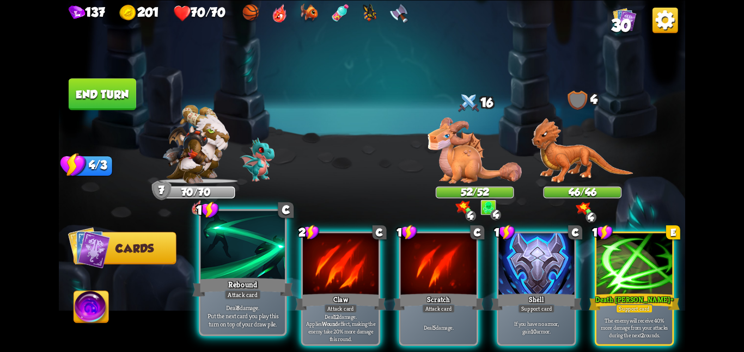
click at [233, 260] on div at bounding box center [242, 246] width 84 height 71
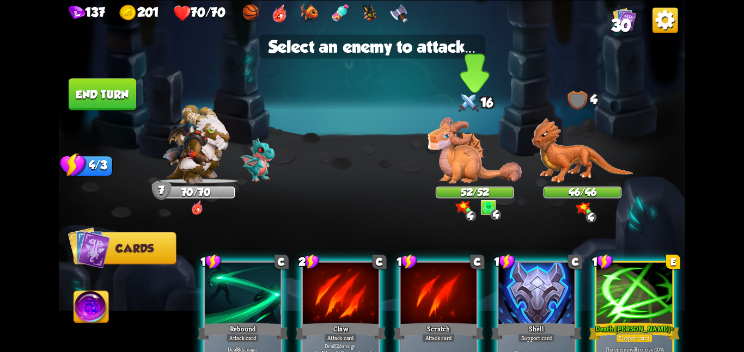
click at [465, 156] on img at bounding box center [475, 150] width 94 height 66
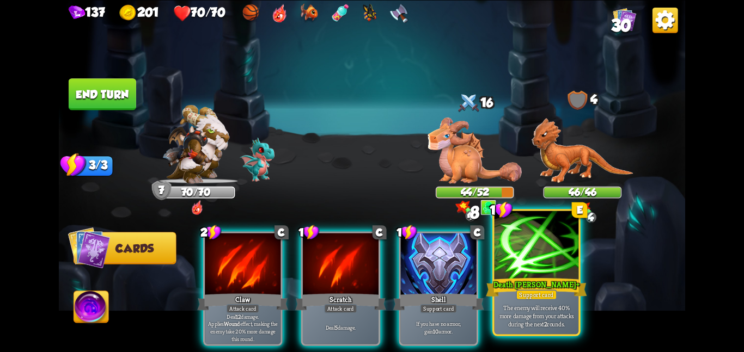
click at [514, 269] on div at bounding box center [537, 246] width 84 height 71
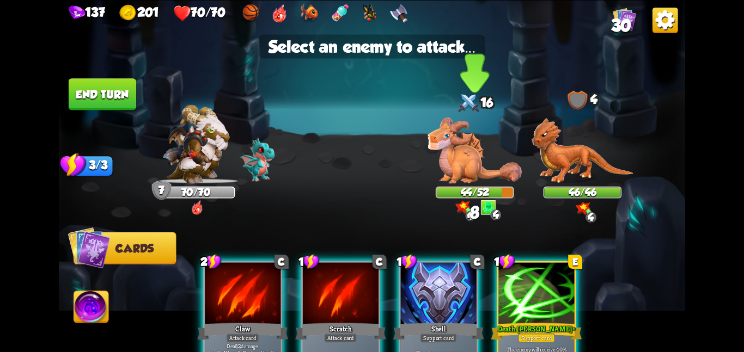
click at [458, 173] on img at bounding box center [475, 150] width 94 height 66
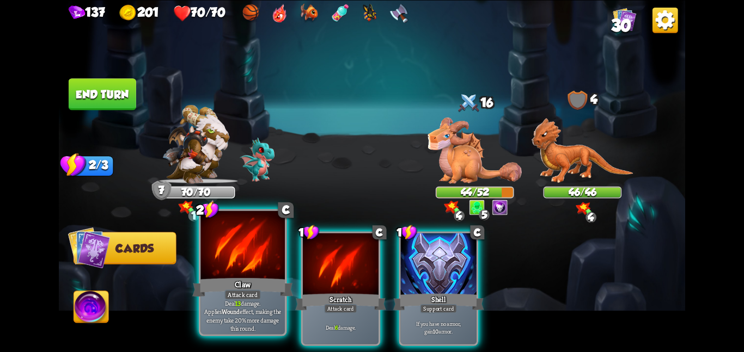
click at [236, 263] on div at bounding box center [242, 246] width 84 height 71
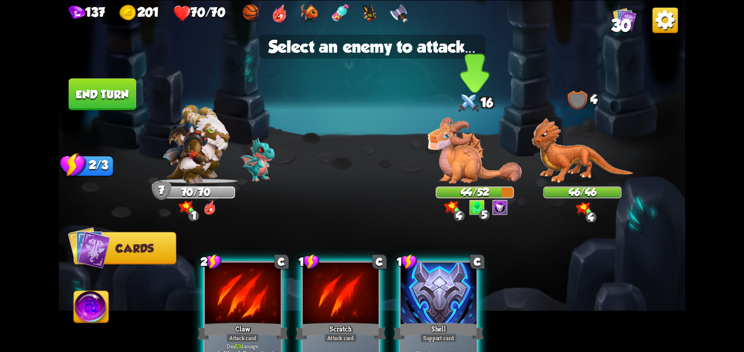
click at [456, 146] on img at bounding box center [475, 150] width 94 height 66
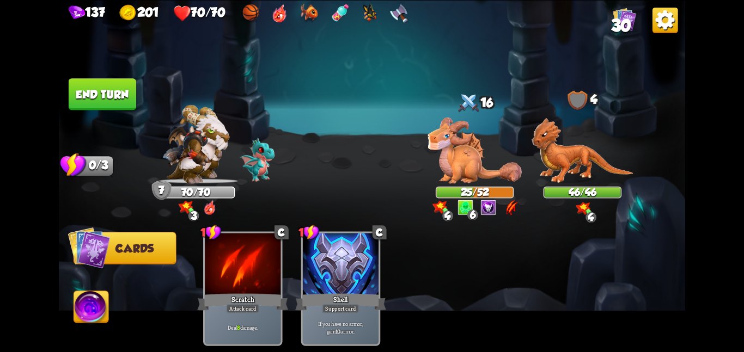
click at [90, 310] on img at bounding box center [91, 308] width 35 height 35
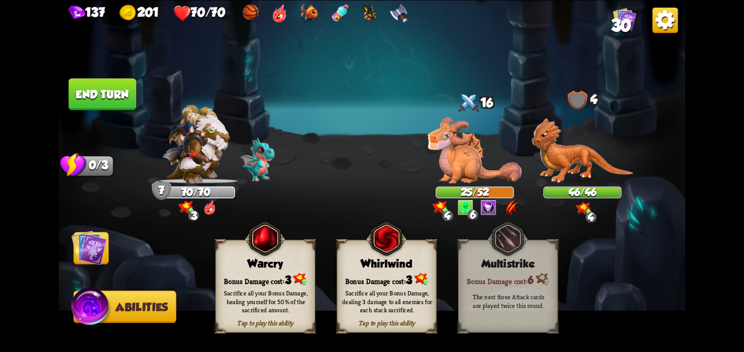
click at [347, 267] on div "Whirlwind" at bounding box center [386, 264] width 99 height 13
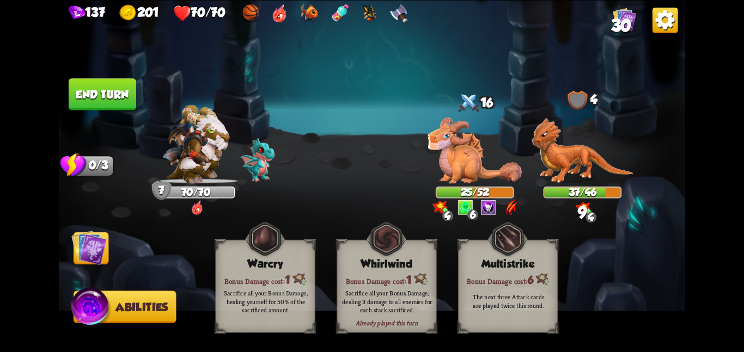
click at [86, 253] on img at bounding box center [88, 247] width 35 height 35
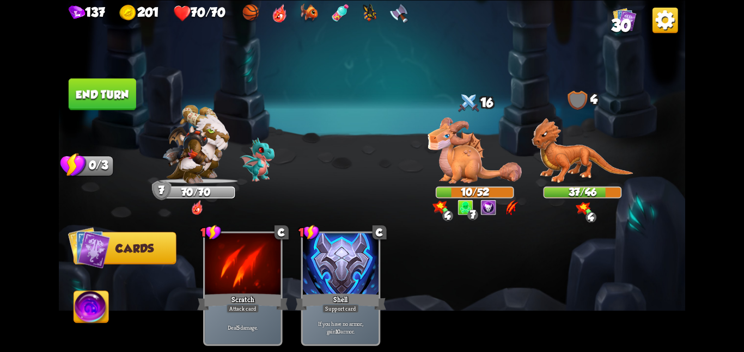
click at [90, 79] on button "End turn" at bounding box center [103, 94] width 68 height 32
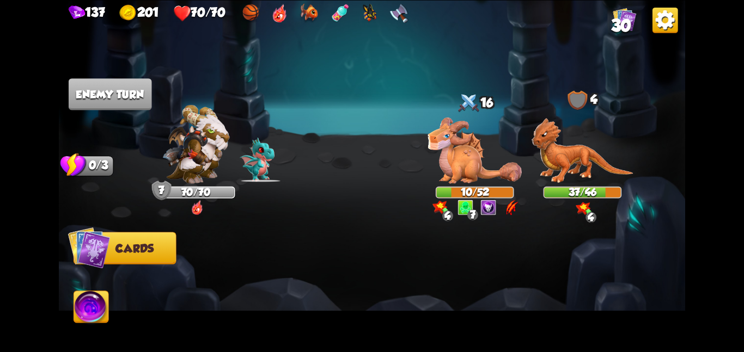
click at [452, 129] on img at bounding box center [475, 150] width 94 height 66
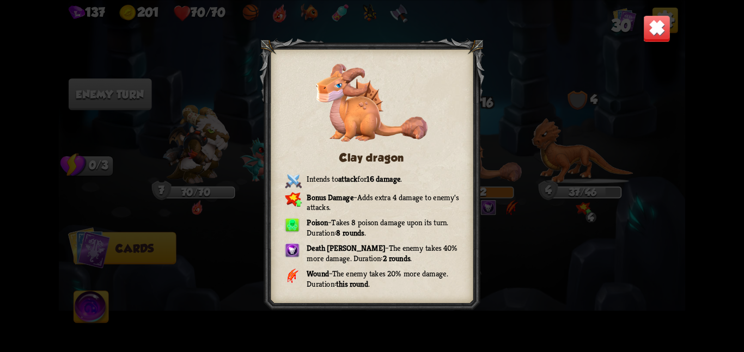
click at [661, 27] on img at bounding box center [656, 28] width 27 height 27
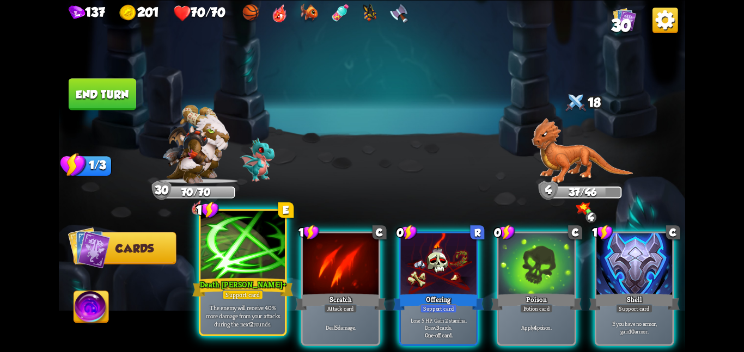
click at [240, 258] on div at bounding box center [242, 246] width 84 height 71
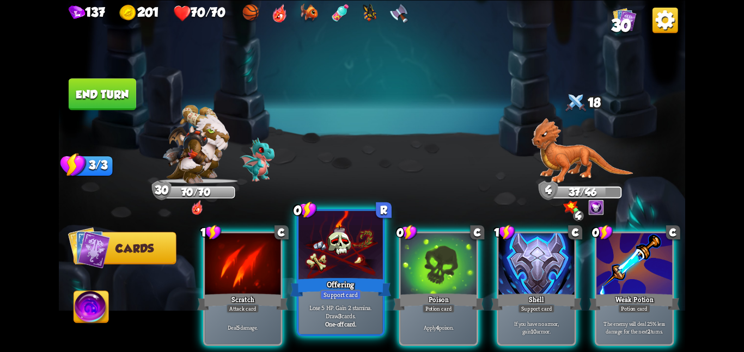
click at [351, 258] on div at bounding box center [340, 246] width 84 height 71
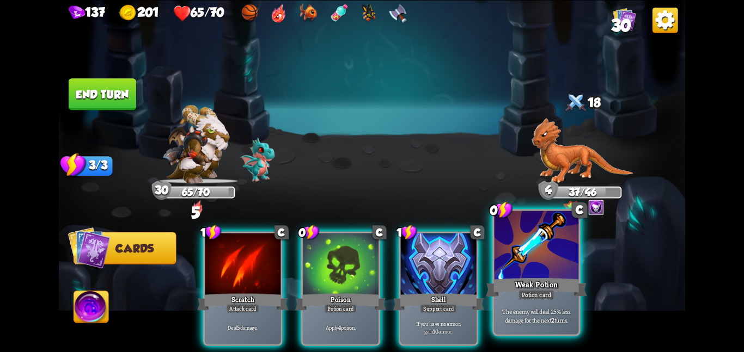
click at [515, 263] on div at bounding box center [537, 246] width 84 height 71
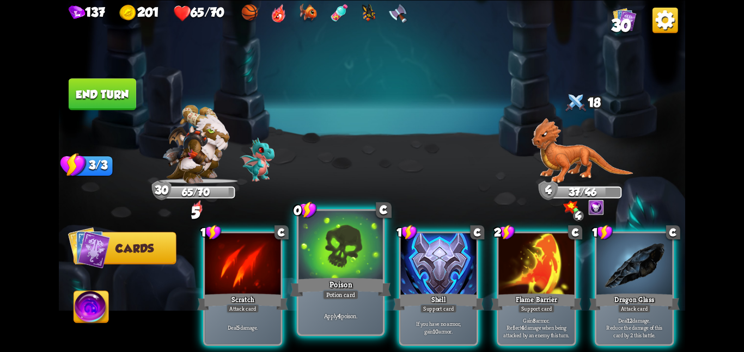
click at [364, 278] on div "Poison" at bounding box center [340, 287] width 101 height 22
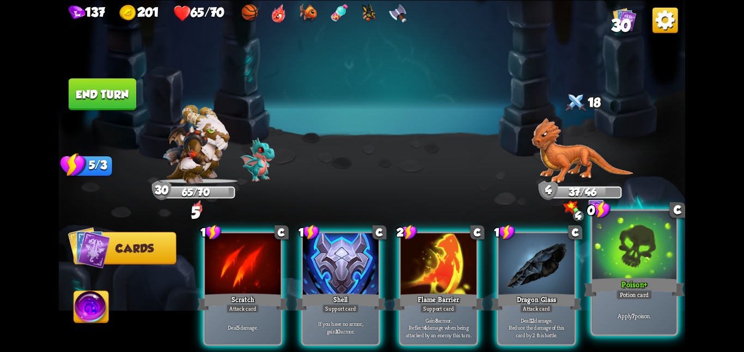
click at [640, 281] on div "Poison +" at bounding box center [634, 287] width 101 height 22
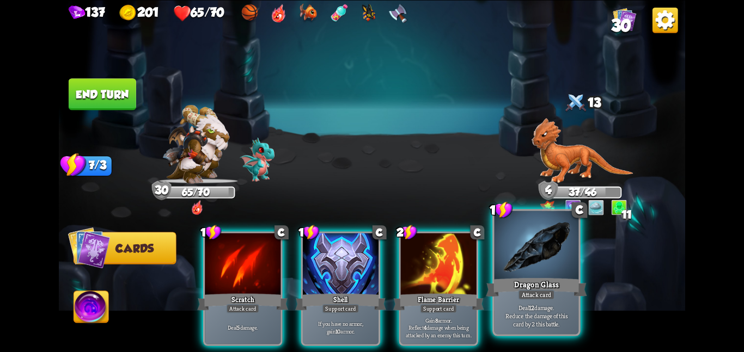
click at [520, 314] on p "Deal 12 damage. Reduce the damage of this card by 2 this battle." at bounding box center [537, 315] width 80 height 25
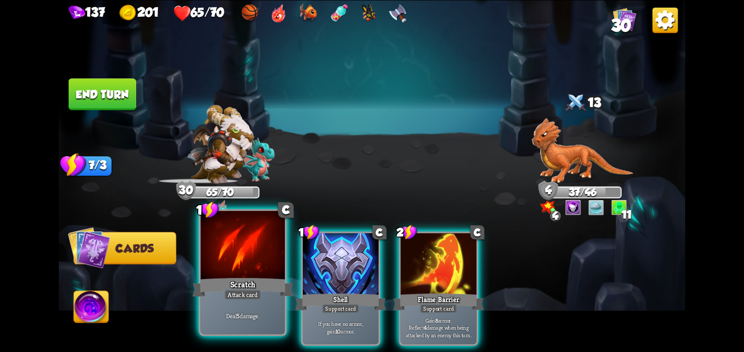
click at [239, 250] on div at bounding box center [242, 246] width 84 height 71
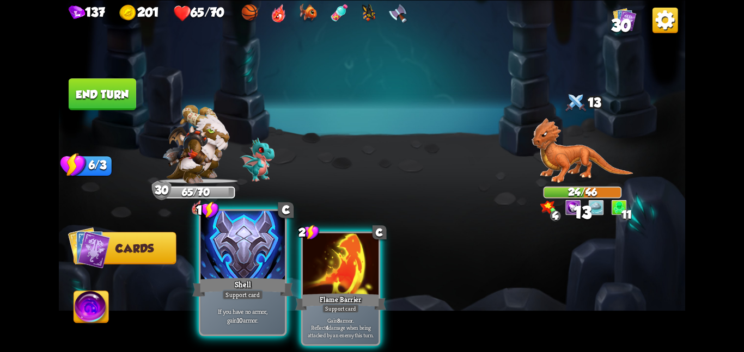
click at [240, 248] on div at bounding box center [242, 246] width 84 height 71
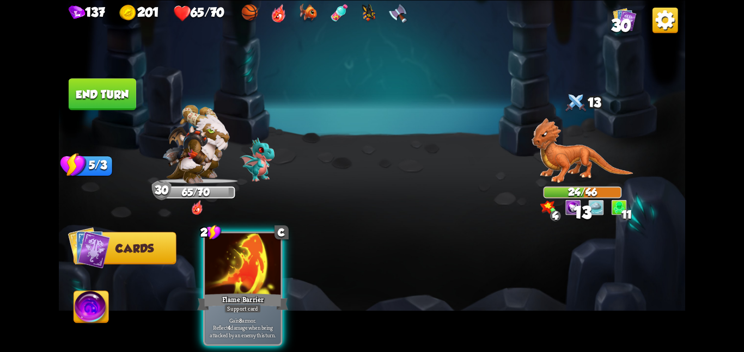
click at [240, 248] on div at bounding box center [243, 265] width 76 height 64
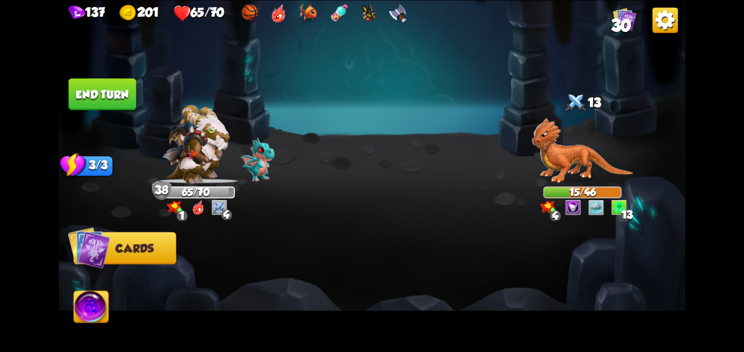
click at [119, 81] on button "End turn" at bounding box center [103, 94] width 68 height 32
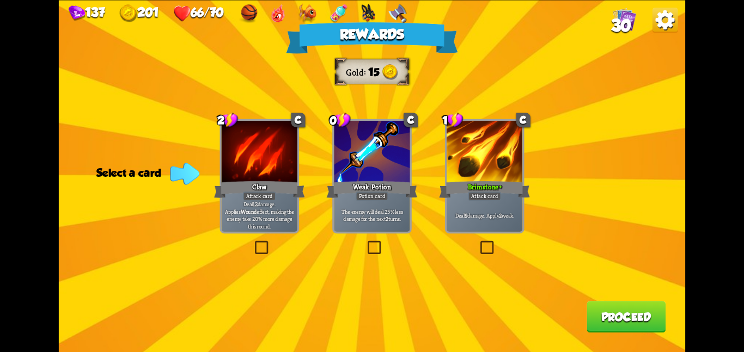
click at [441, 173] on div "Rewards Gold 15 Select a card 2 C Claw Attack card Deal 12 damage. Applies Woun…" at bounding box center [372, 176] width 626 height 352
click at [376, 172] on div at bounding box center [372, 153] width 76 height 64
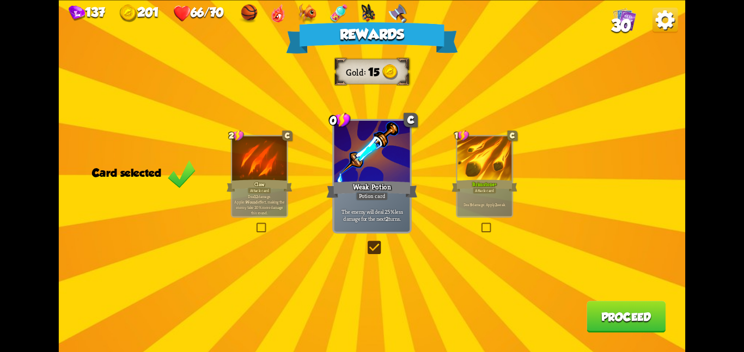
click at [592, 308] on button "Proceed" at bounding box center [626, 317] width 79 height 32
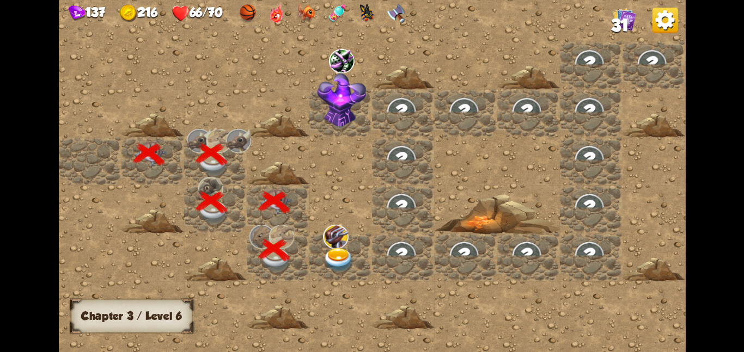
click at [349, 263] on img at bounding box center [339, 260] width 32 height 25
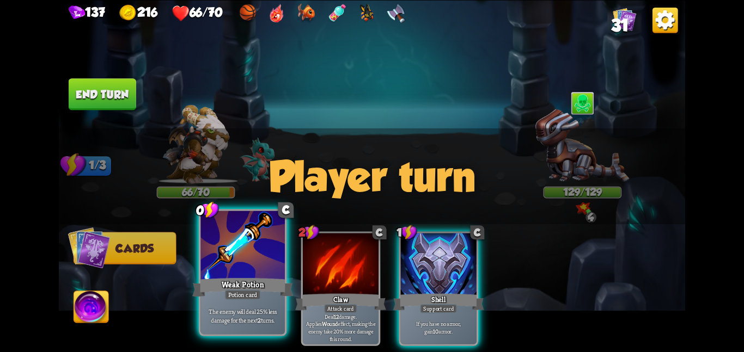
click at [261, 249] on div at bounding box center [242, 246] width 84 height 71
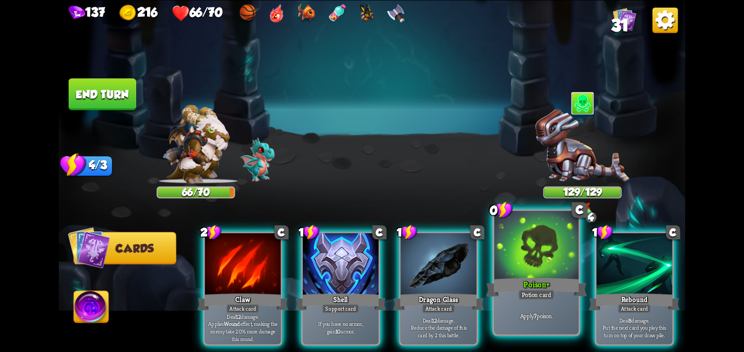
click at [564, 261] on div at bounding box center [537, 246] width 84 height 71
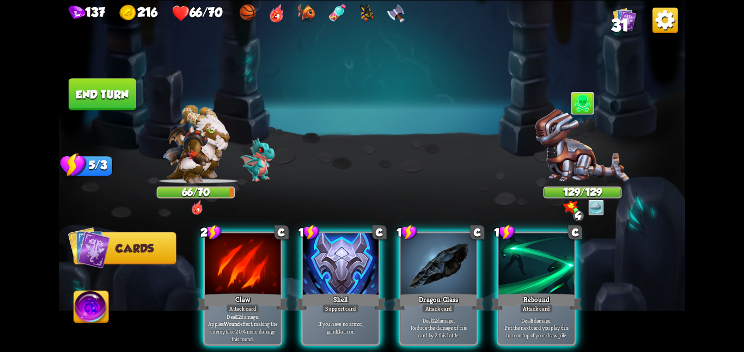
click at [564, 261] on div at bounding box center [536, 265] width 76 height 64
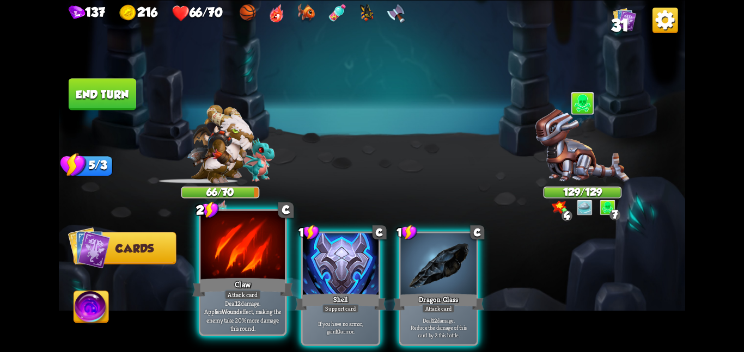
click at [263, 259] on div at bounding box center [242, 246] width 84 height 71
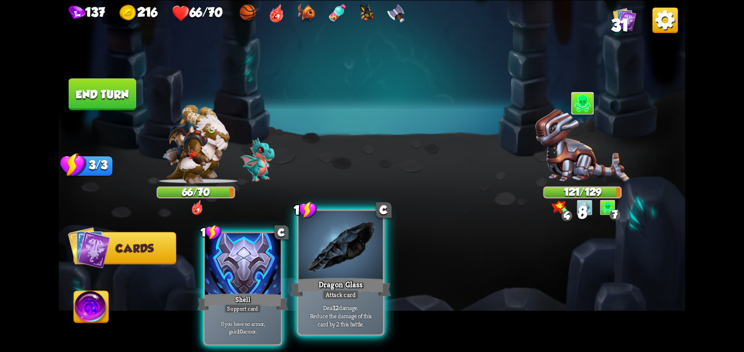
click at [337, 257] on div at bounding box center [340, 246] width 84 height 71
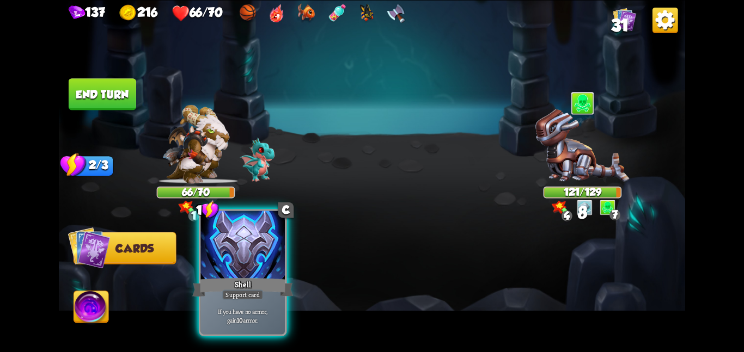
click at [199, 259] on div "1 C Shell Support card If you have no armor, gain 10 armor." at bounding box center [243, 272] width 88 height 127
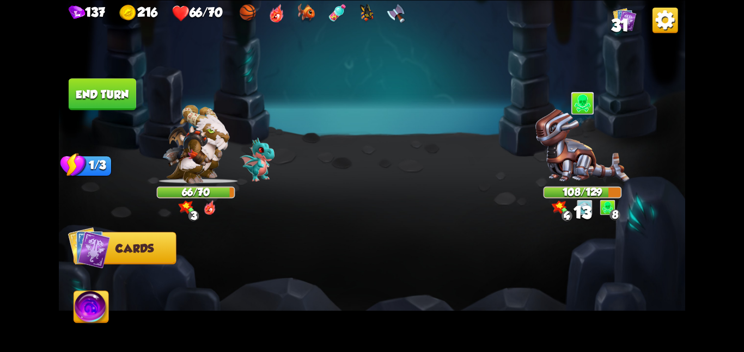
click at [108, 95] on button "End turn" at bounding box center [103, 94] width 68 height 32
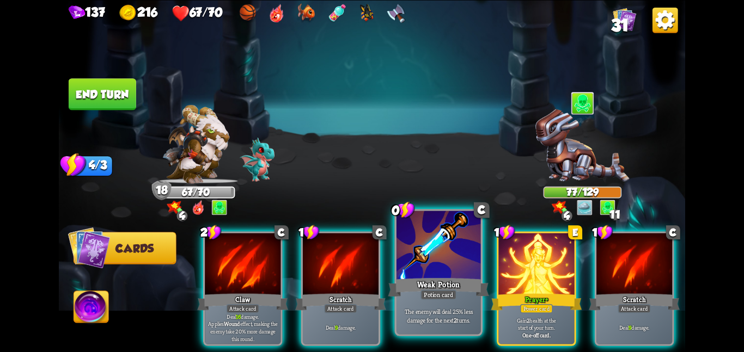
click at [464, 269] on div at bounding box center [439, 246] width 84 height 71
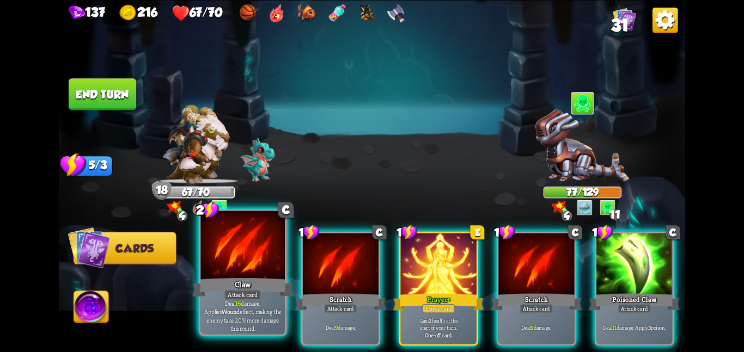
click at [248, 285] on div "Claw" at bounding box center [242, 287] width 101 height 22
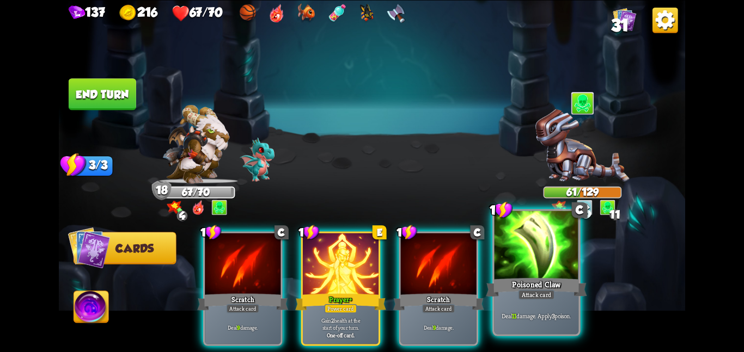
click at [511, 281] on div "Poisoned Claw" at bounding box center [536, 287] width 101 height 22
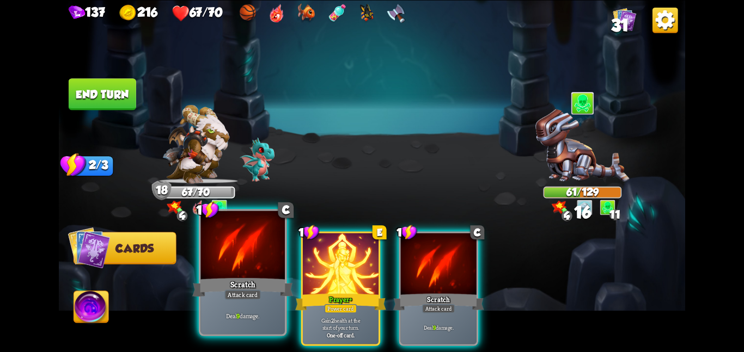
click at [249, 277] on div "Scratch" at bounding box center [242, 287] width 101 height 22
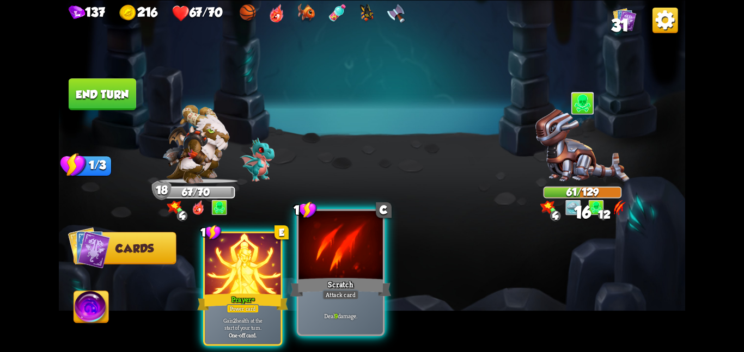
click at [314, 269] on div at bounding box center [340, 246] width 84 height 71
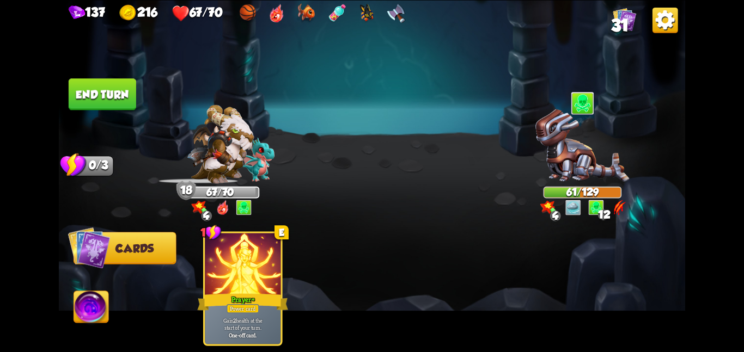
click at [125, 93] on button "End turn" at bounding box center [103, 94] width 68 height 32
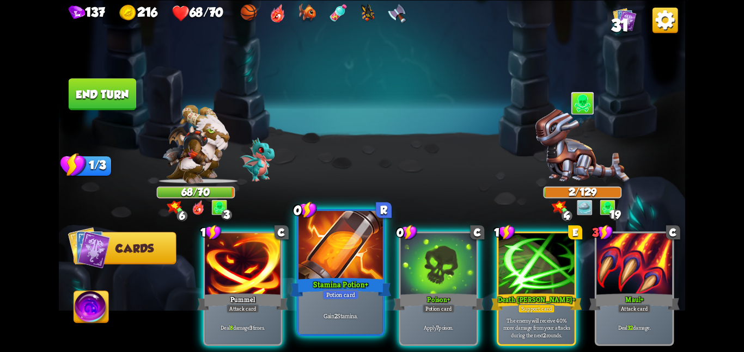
click at [312, 263] on div at bounding box center [340, 246] width 84 height 71
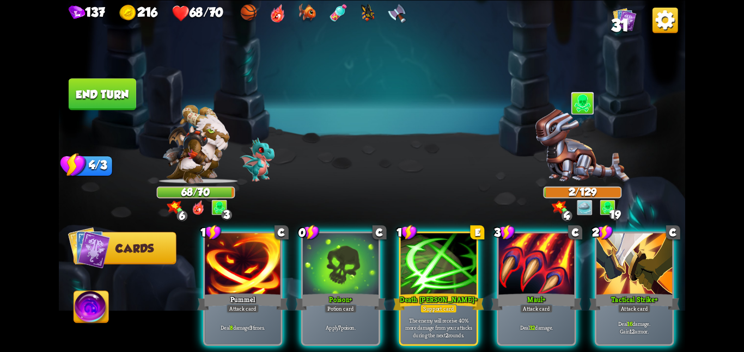
click at [312, 263] on div at bounding box center [341, 265] width 76 height 64
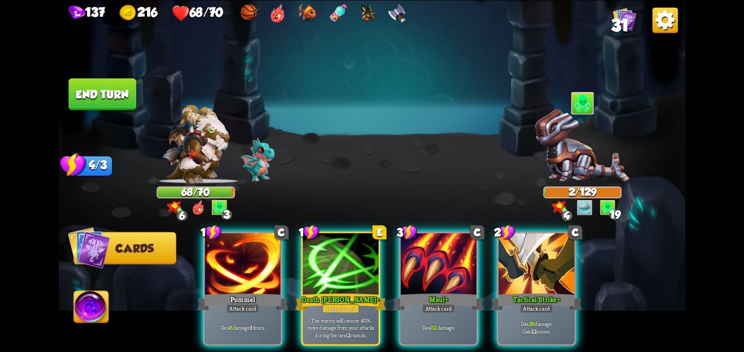
click at [312, 263] on div at bounding box center [341, 265] width 76 height 64
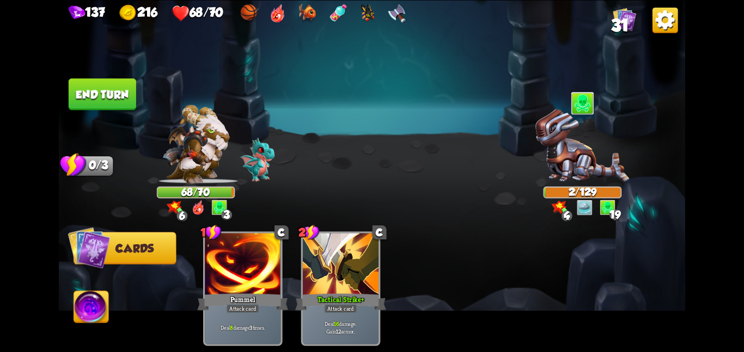
click at [312, 263] on div at bounding box center [341, 265] width 76 height 64
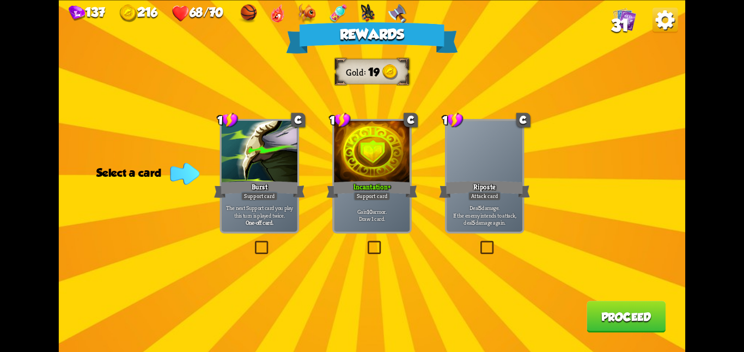
click at [379, 160] on div at bounding box center [372, 153] width 76 height 64
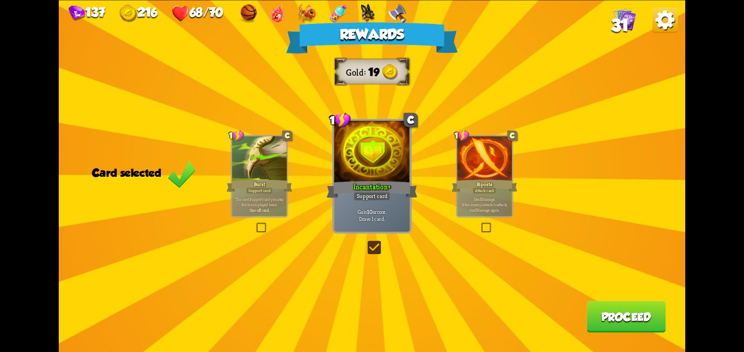
click at [465, 173] on div at bounding box center [484, 159] width 54 height 46
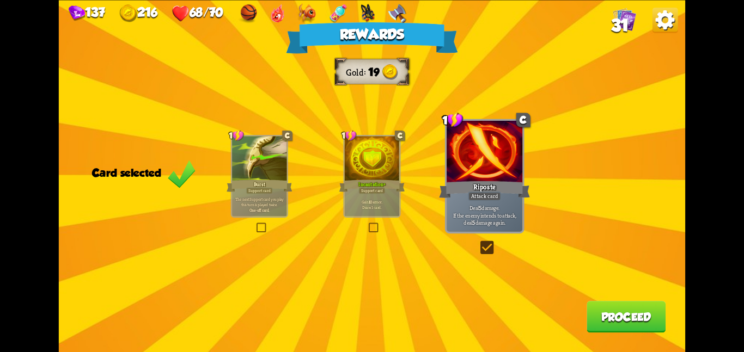
click at [590, 311] on button "Proceed" at bounding box center [626, 317] width 79 height 32
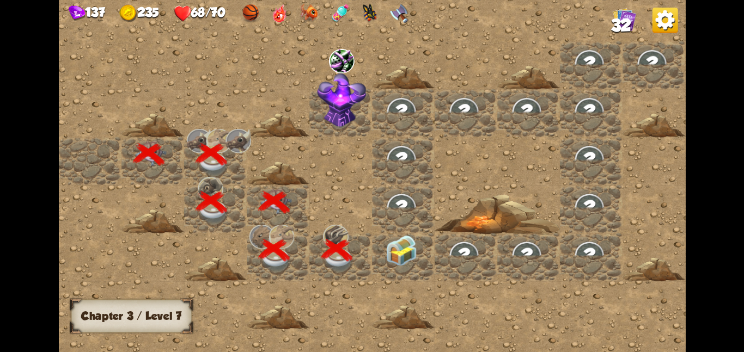
click at [373, 249] on div at bounding box center [403, 257] width 63 height 48
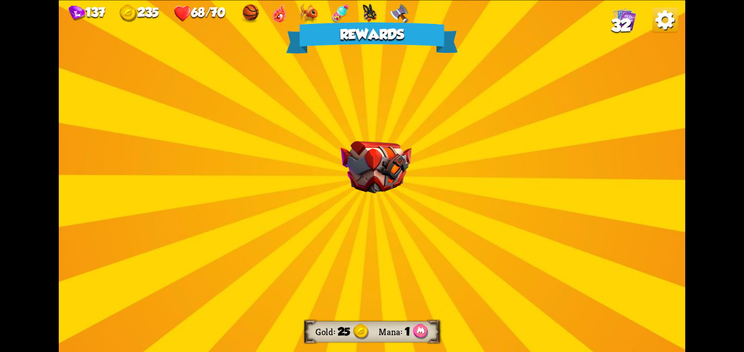
click at [376, 228] on div "Rewards Gold 25 Mana 1 Select a card 1 R Catalyst Support card Multiply enemy's…" at bounding box center [372, 176] width 626 height 352
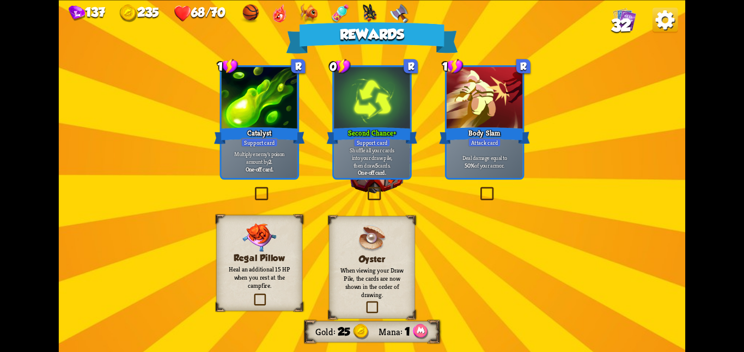
click at [253, 133] on div "Catalyst" at bounding box center [259, 135] width 91 height 20
